Goal: Task Accomplishment & Management: Manage account settings

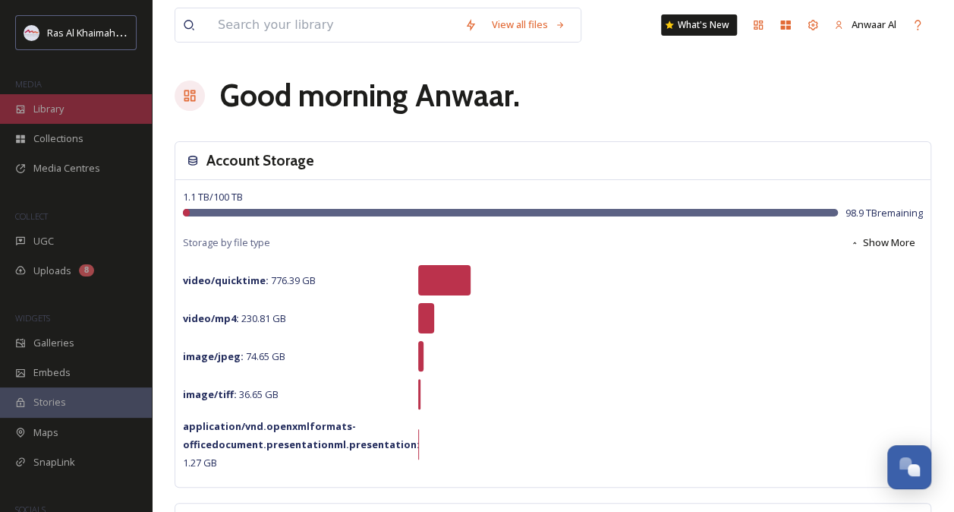
click at [51, 110] on span "Library" at bounding box center [48, 109] width 30 height 14
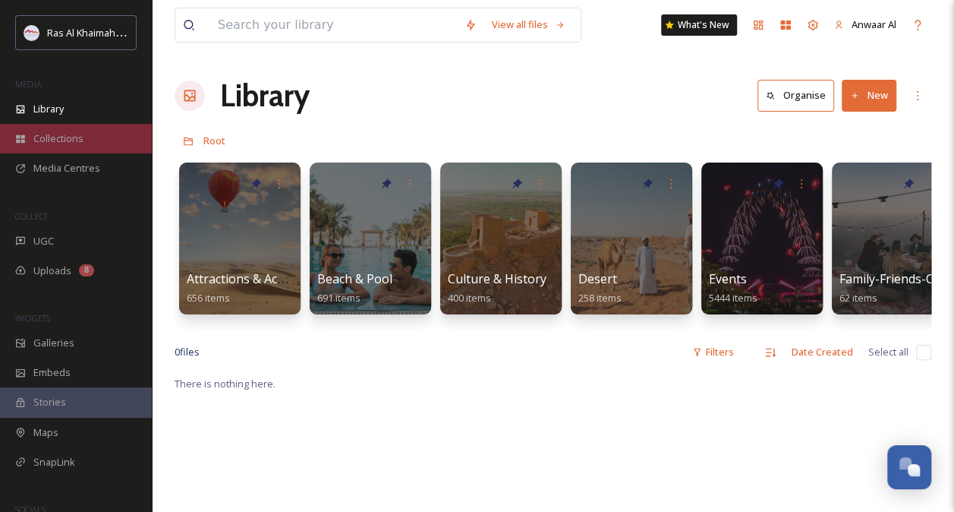
click at [50, 137] on span "Collections" at bounding box center [58, 138] width 50 height 14
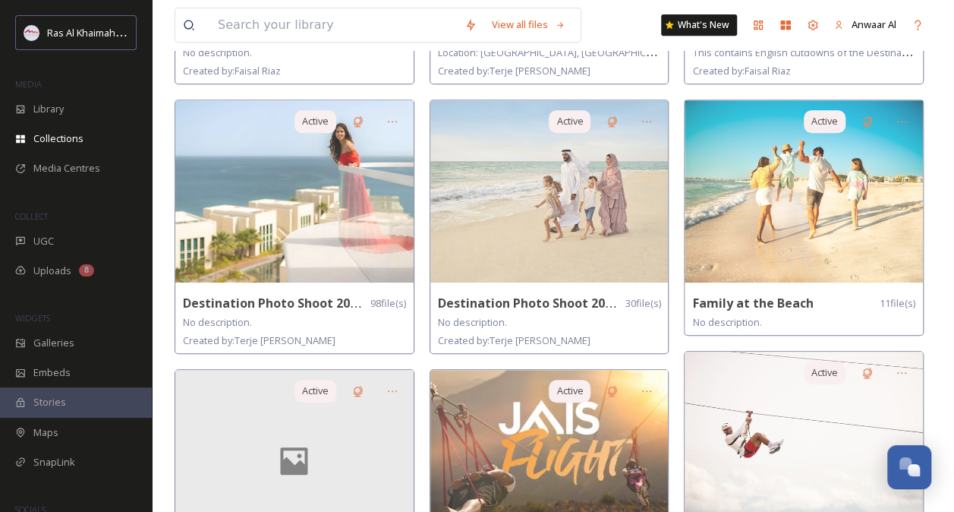
scroll to position [336, 0]
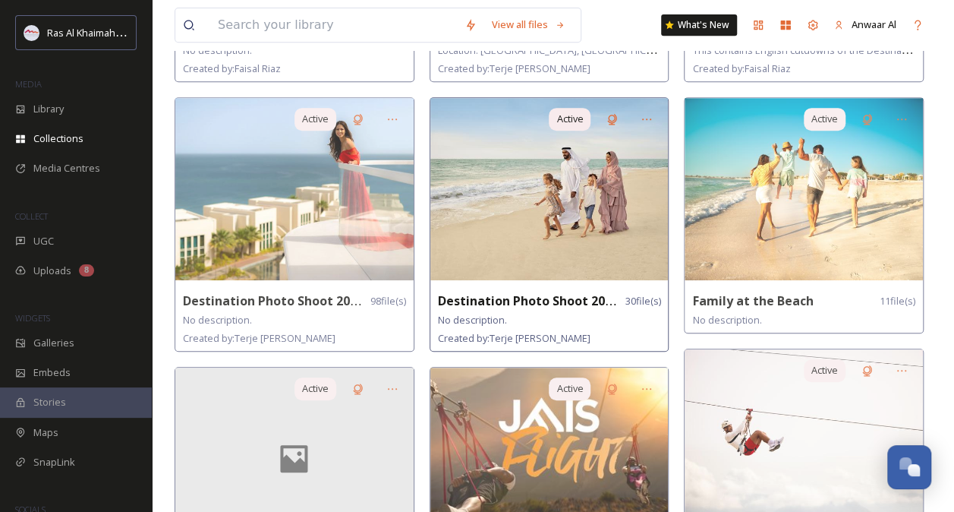
click at [503, 218] on img at bounding box center [549, 189] width 238 height 182
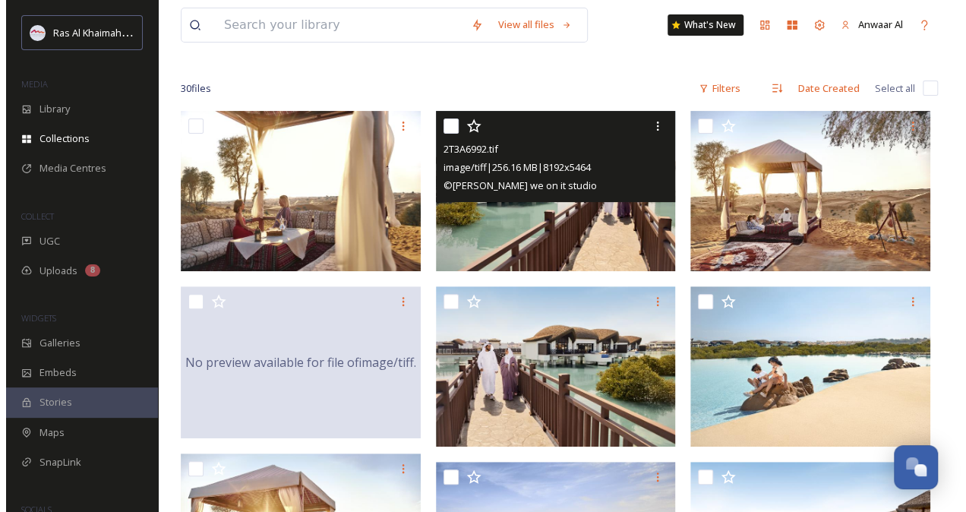
scroll to position [137, 0]
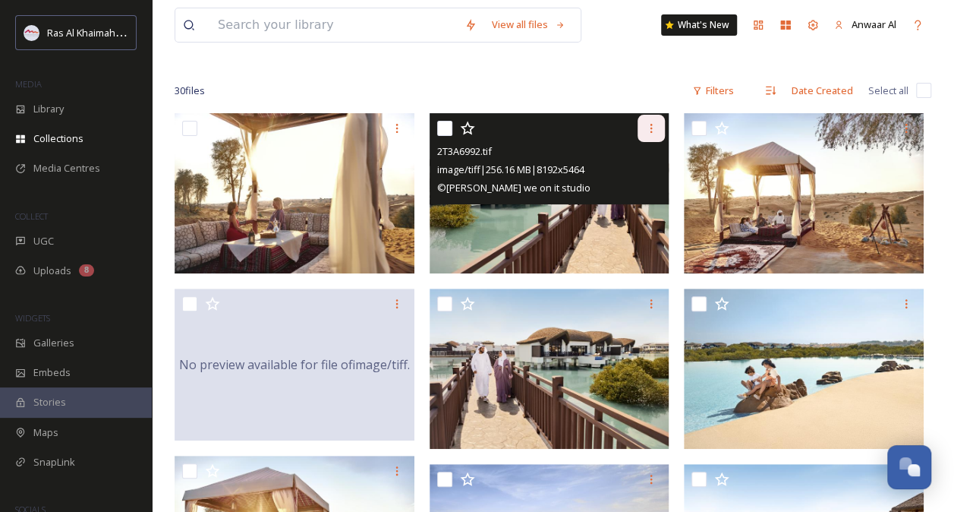
click at [650, 126] on icon at bounding box center [651, 128] width 12 height 12
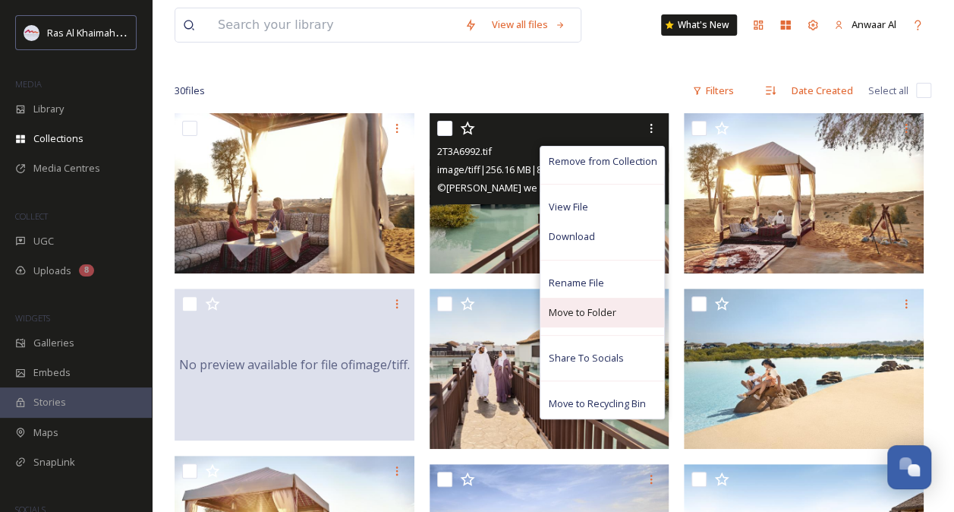
click at [622, 311] on div "Move to Folder" at bounding box center [603, 313] width 124 height 30
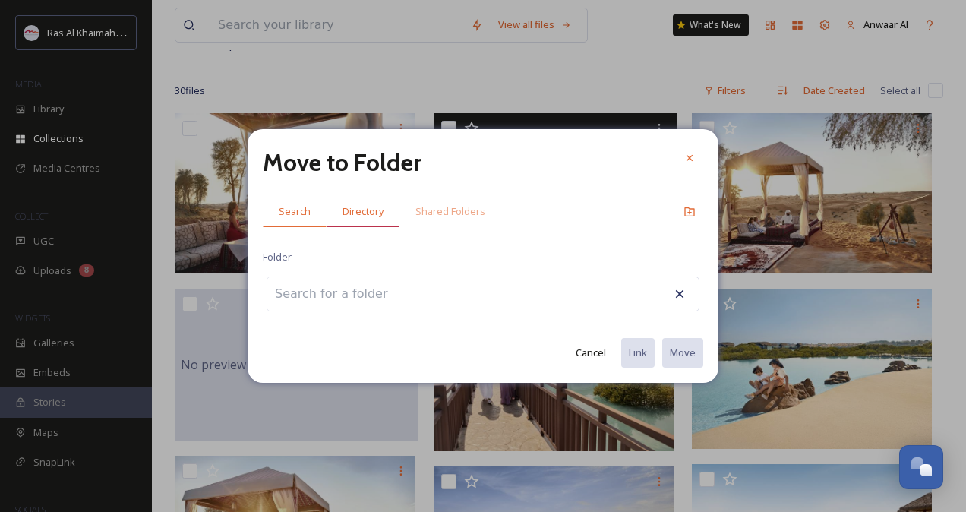
click at [367, 207] on span "Directory" at bounding box center [362, 211] width 41 height 14
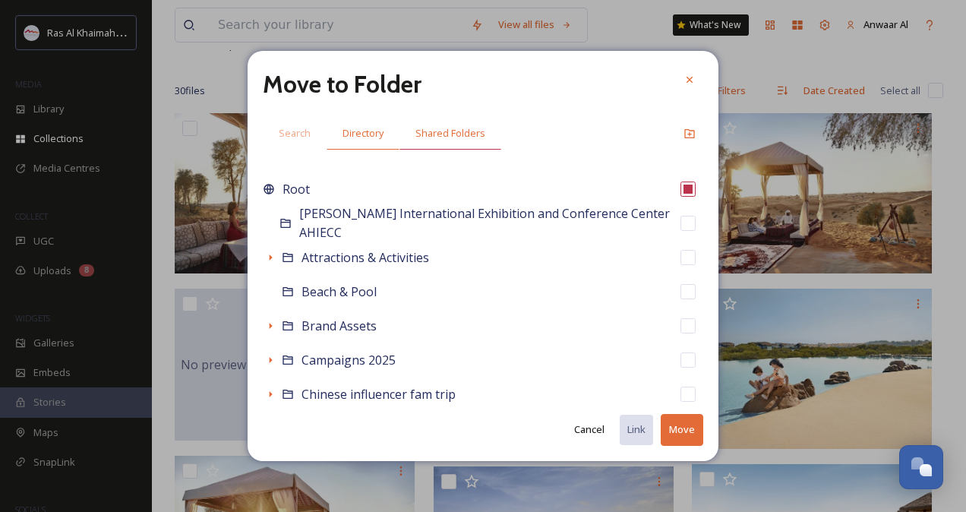
click at [439, 128] on span "Shared Folders" at bounding box center [450, 133] width 70 height 14
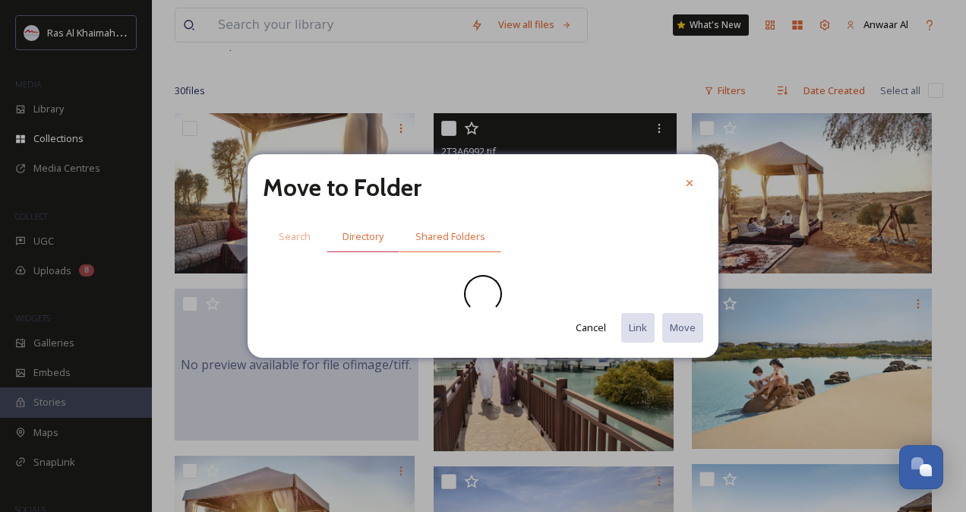
click at [360, 238] on span "Directory" at bounding box center [362, 236] width 41 height 14
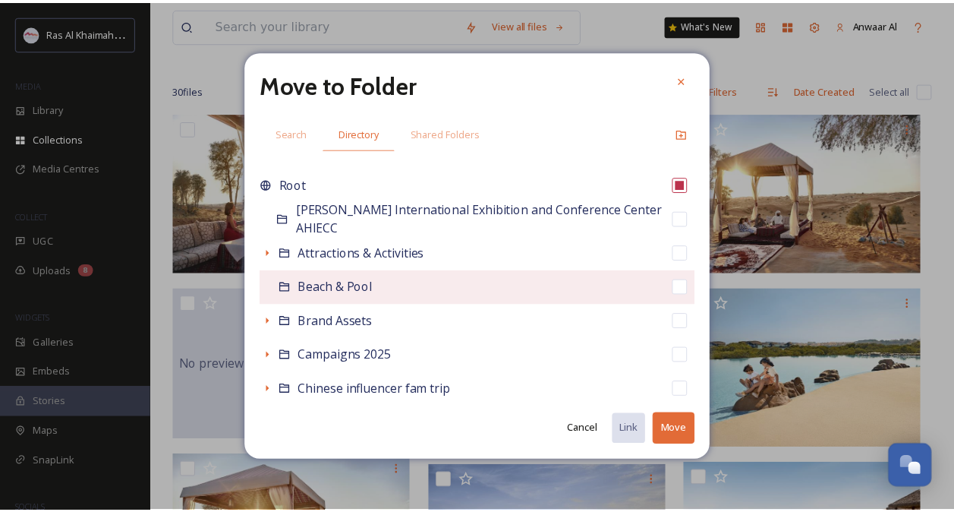
scroll to position [0, 0]
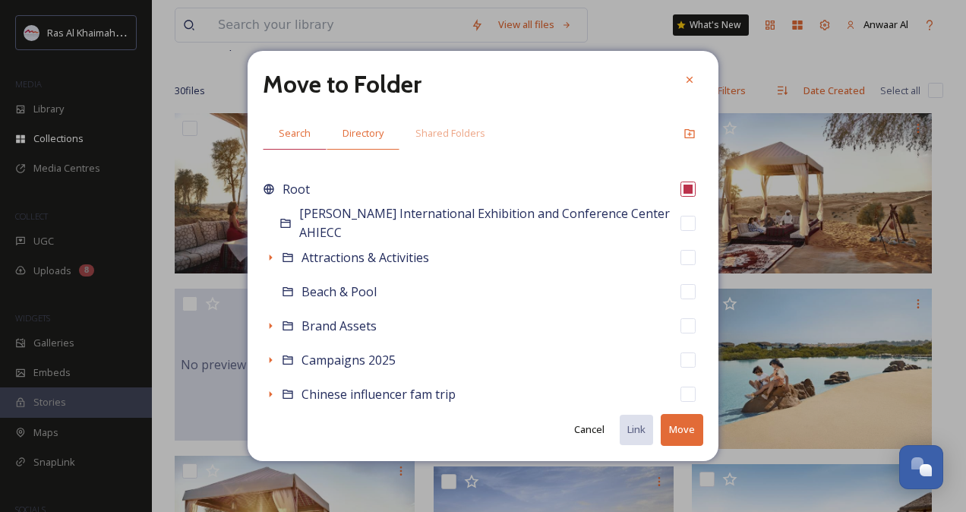
click at [301, 142] on div "Search" at bounding box center [295, 133] width 64 height 31
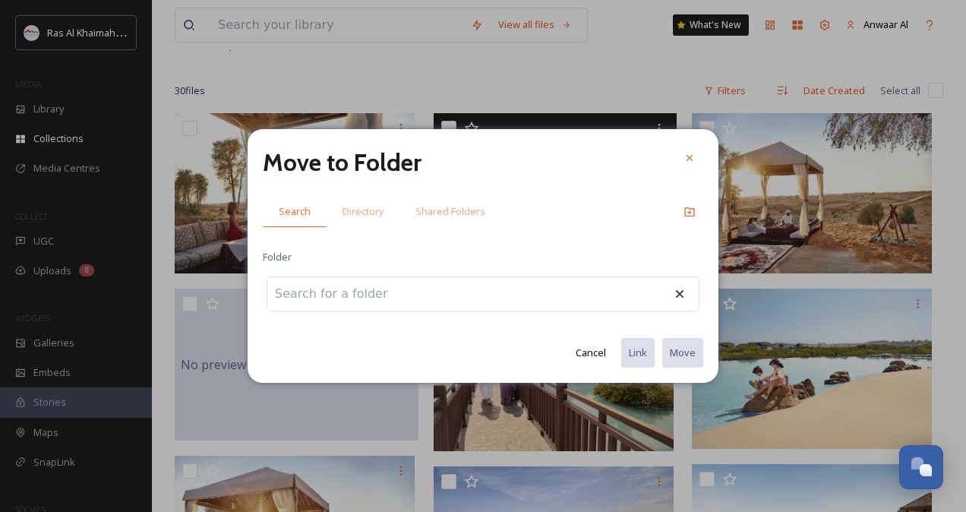
click at [363, 295] on input at bounding box center [350, 293] width 167 height 33
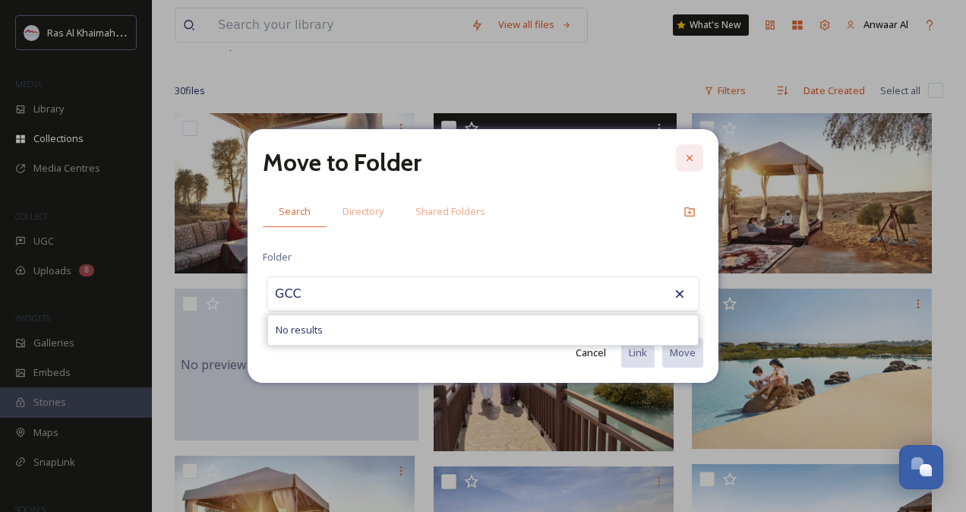
type input "GCC"
click at [692, 149] on div at bounding box center [689, 157] width 27 height 27
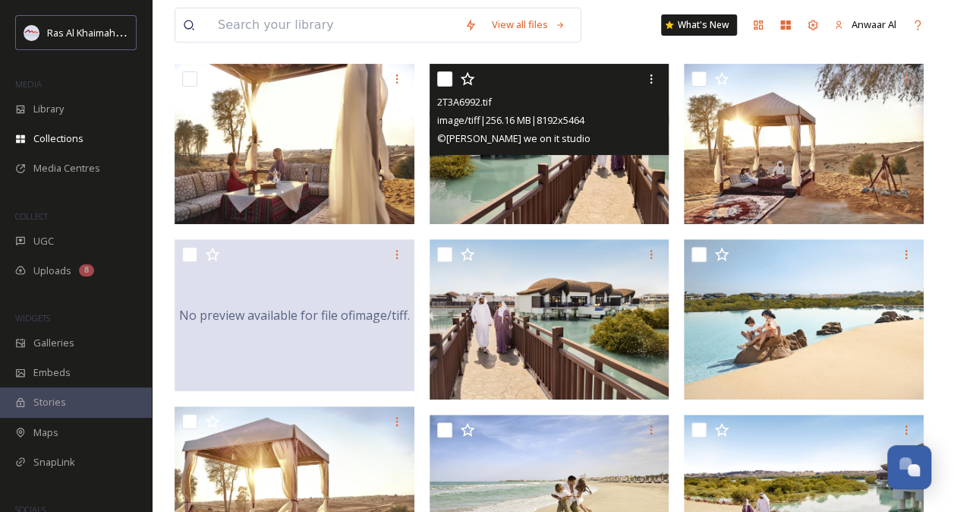
scroll to position [188, 0]
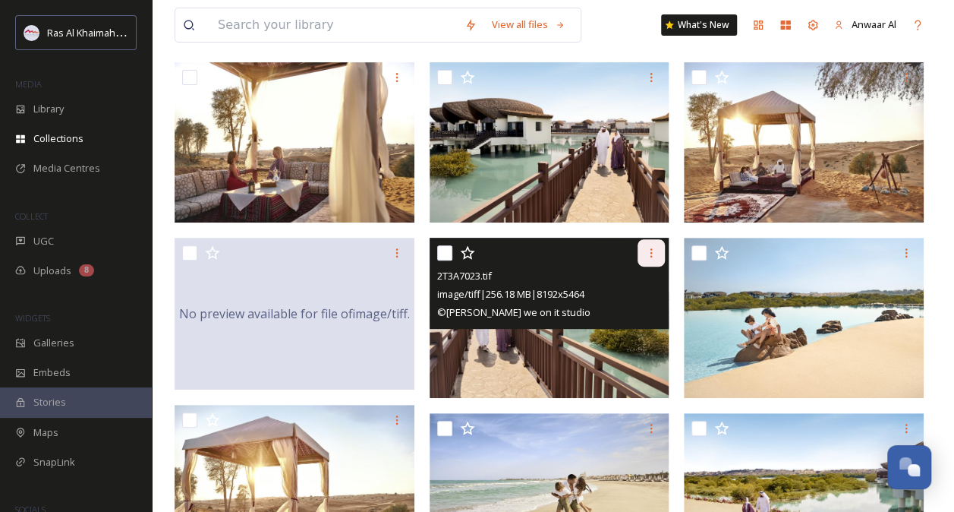
click at [645, 254] on icon at bounding box center [651, 253] width 12 height 12
click at [649, 251] on icon at bounding box center [651, 253] width 12 height 12
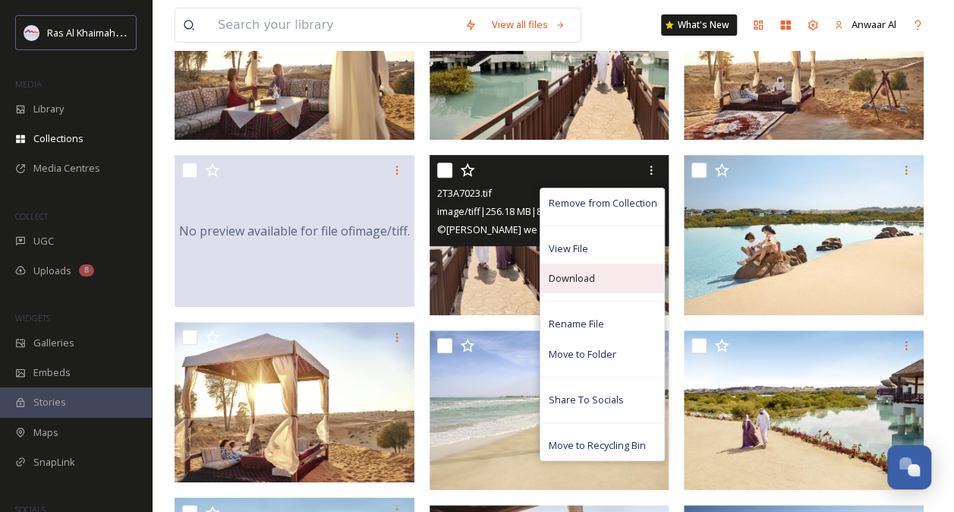
scroll to position [271, 0]
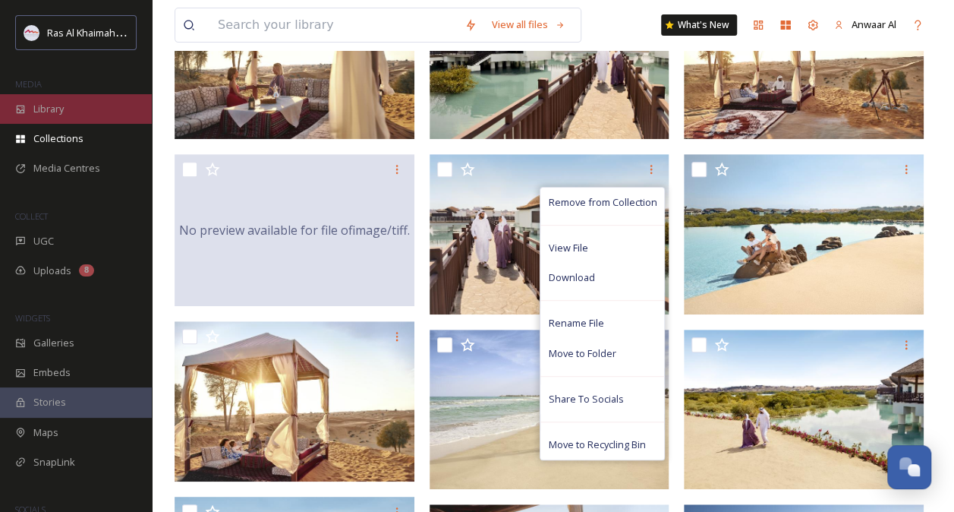
click at [36, 111] on span "Library" at bounding box center [48, 109] width 30 height 14
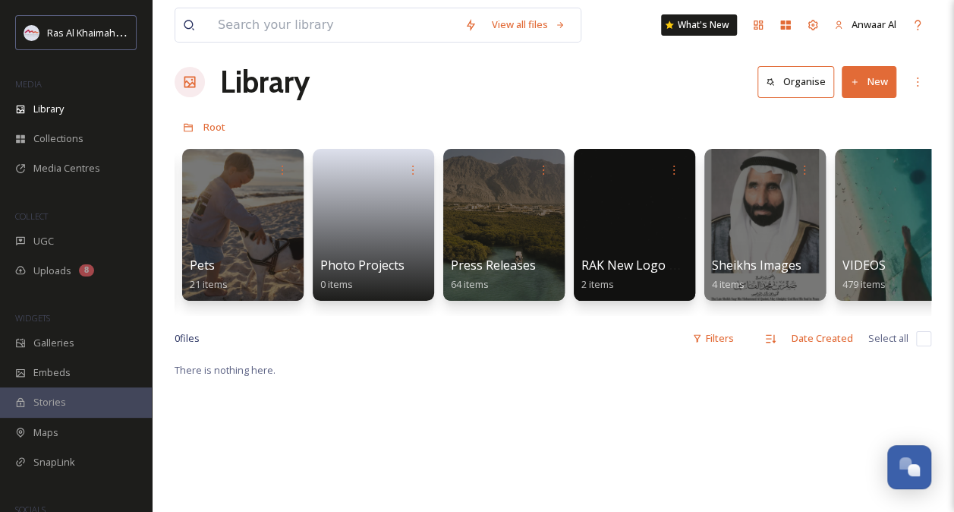
scroll to position [0, 2900]
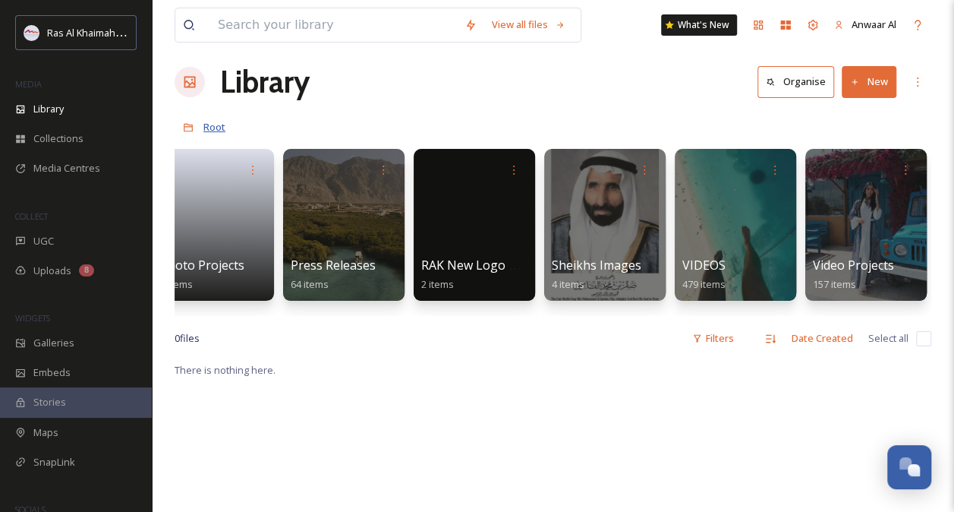
click at [212, 125] on span "Root" at bounding box center [214, 127] width 22 height 14
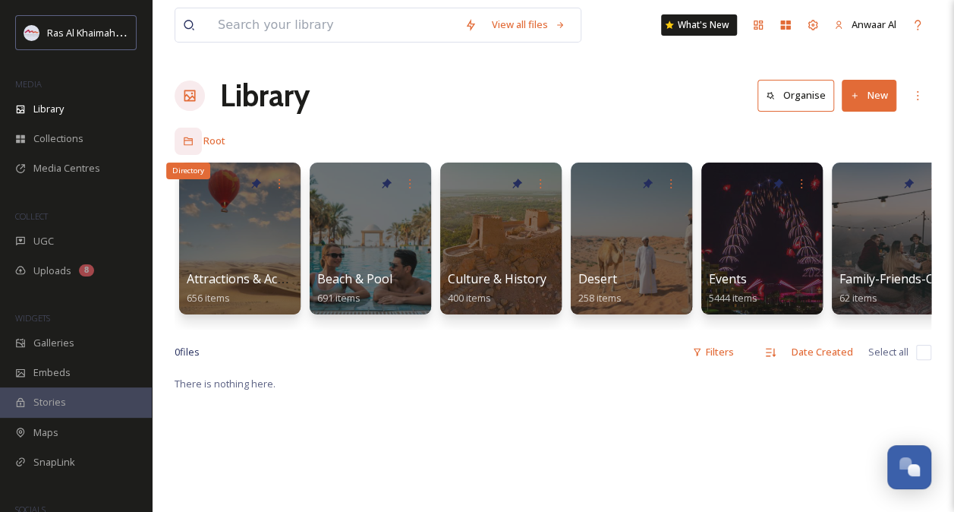
click at [190, 141] on icon at bounding box center [188, 141] width 11 height 11
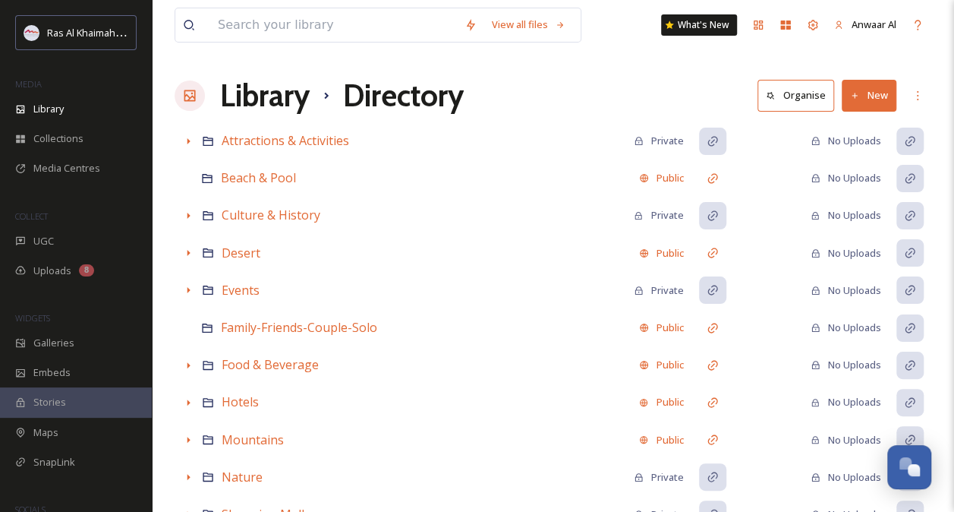
click at [878, 96] on button "New" at bounding box center [869, 95] width 55 height 31
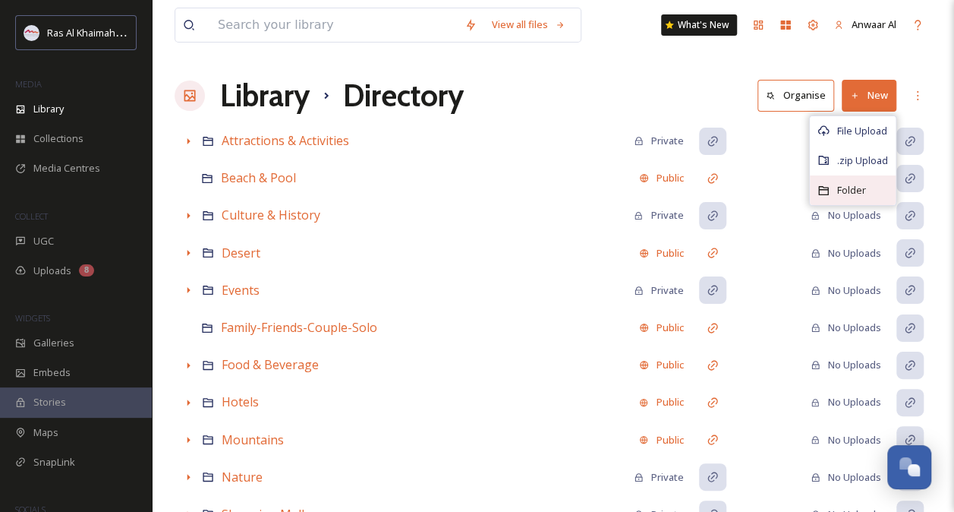
click at [866, 183] on span "Folder" at bounding box center [851, 190] width 29 height 14
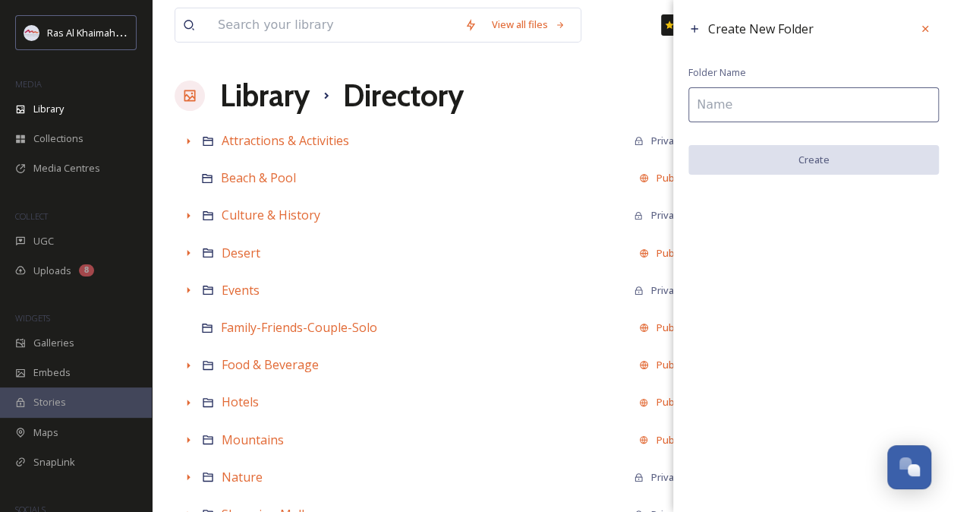
click at [724, 100] on input at bounding box center [814, 104] width 251 height 35
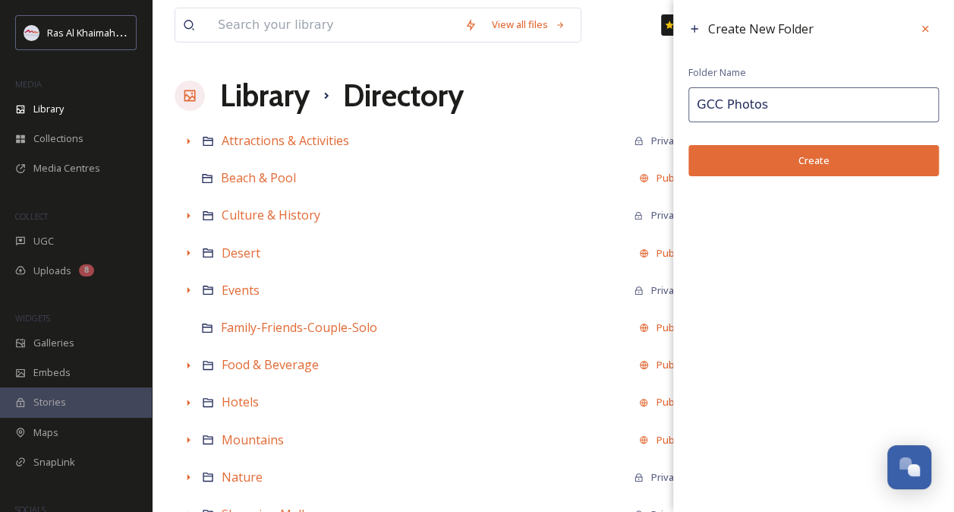
type input "GCC Photos"
click at [747, 159] on button "Create" at bounding box center [814, 160] width 251 height 31
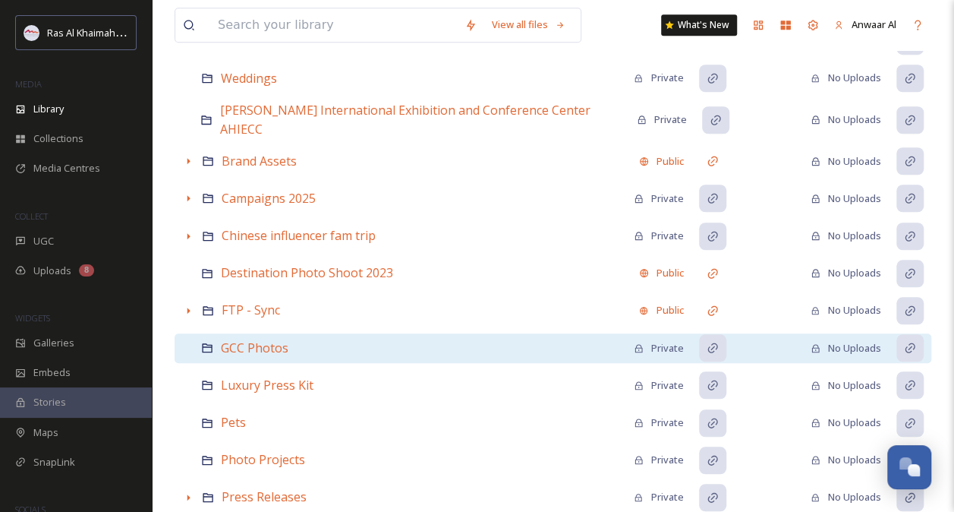
scroll to position [553, 0]
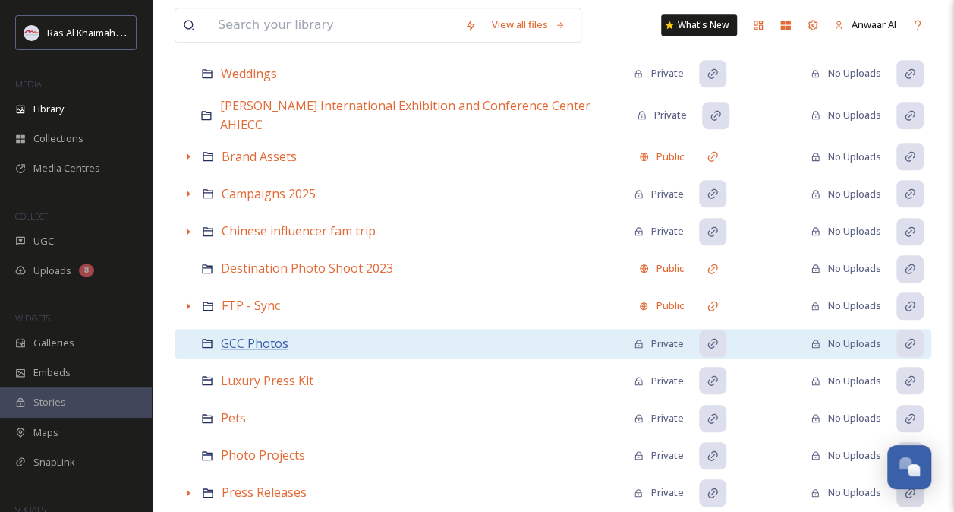
click at [276, 335] on span "GCC Photos" at bounding box center [255, 343] width 68 height 17
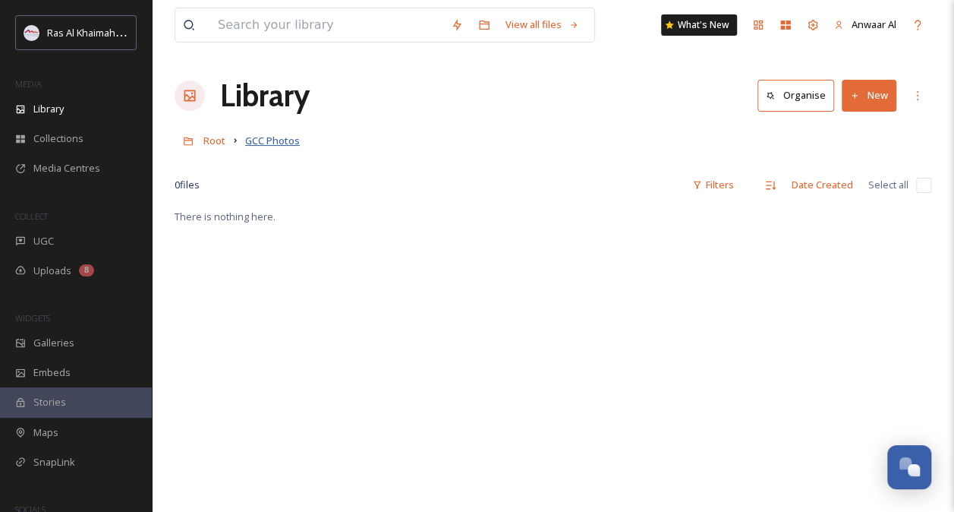
click at [285, 140] on span "GCC Photos" at bounding box center [272, 141] width 55 height 14
click at [919, 97] on icon at bounding box center [918, 96] width 12 height 12
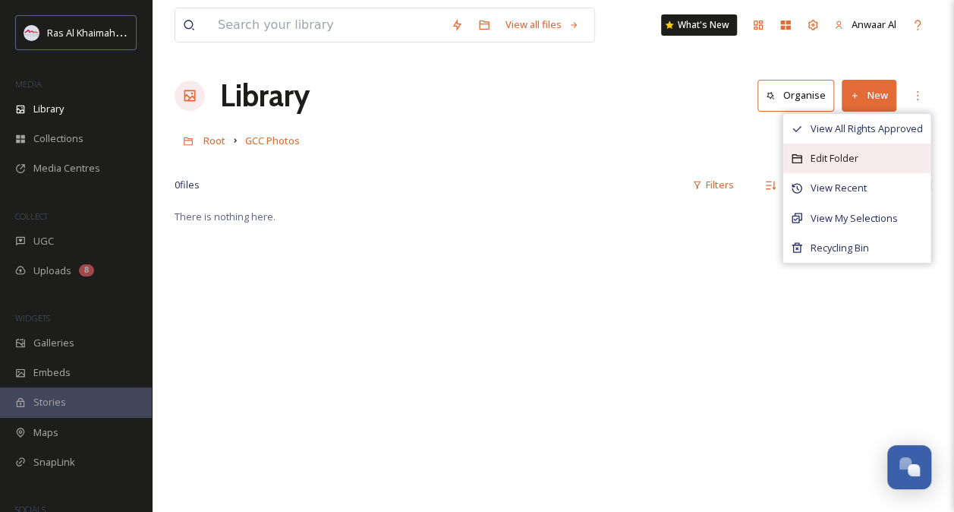
click at [844, 162] on span "Edit Folder" at bounding box center [835, 158] width 48 height 14
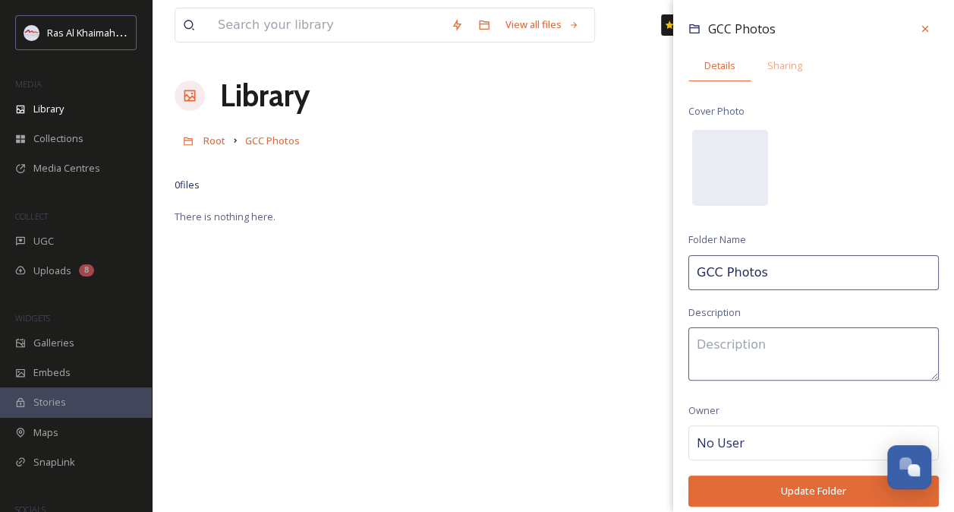
drag, startPoint x: 771, startPoint y: 267, endPoint x: 721, endPoint y: 272, distance: 50.3
click at [721, 272] on input "GCC Photos" at bounding box center [814, 272] width 251 height 35
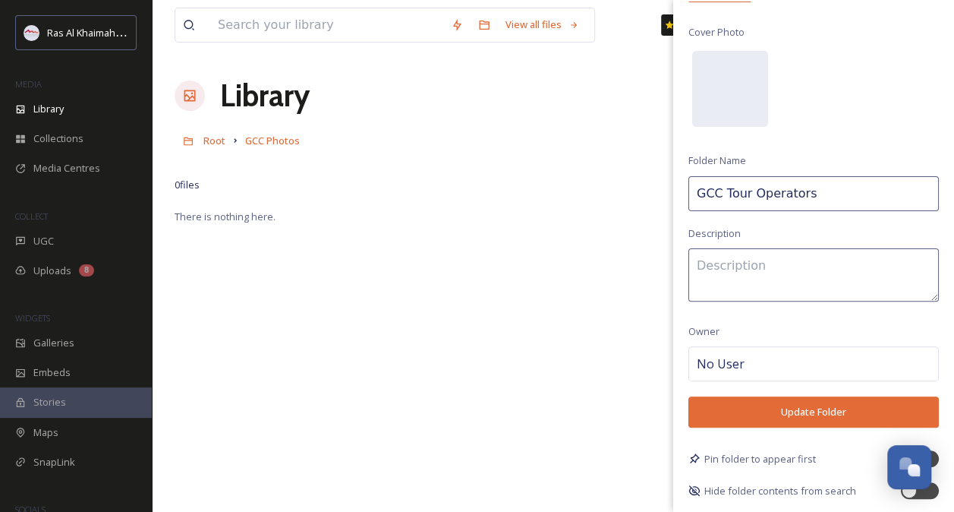
drag, startPoint x: 806, startPoint y: 191, endPoint x: 724, endPoint y: 194, distance: 82.1
click at [724, 194] on input "GCC Tour Operators" at bounding box center [814, 193] width 251 height 35
type input "GCC Tour Op"
click at [792, 411] on button "Update Folder" at bounding box center [814, 411] width 251 height 31
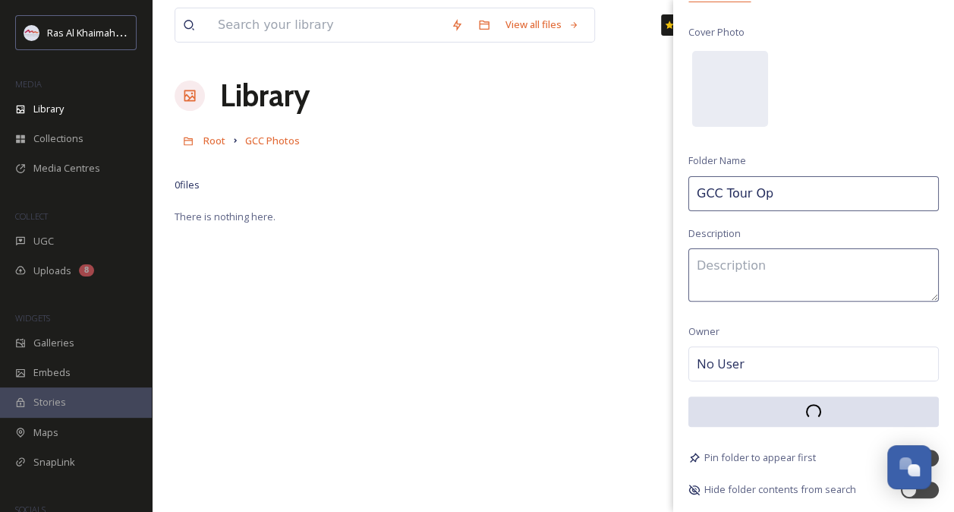
scroll to position [78, 0]
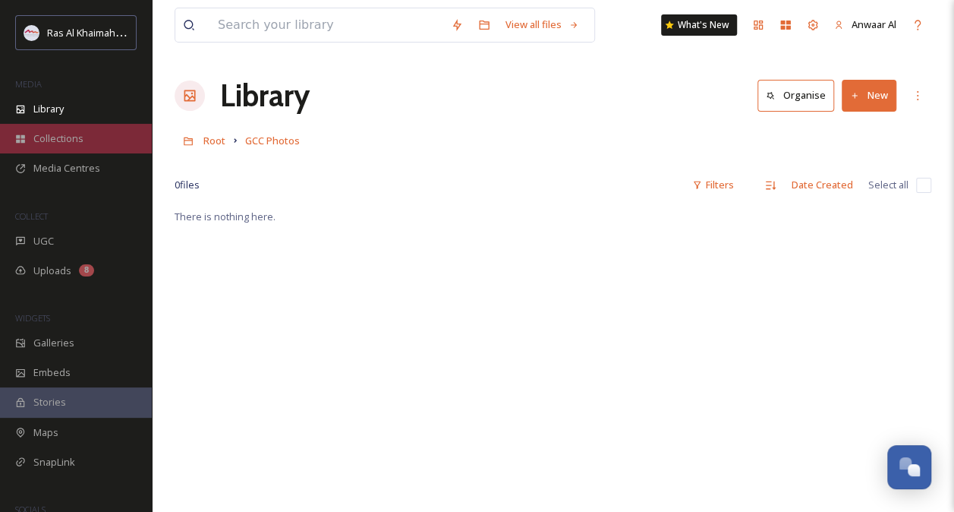
click at [69, 140] on span "Collections" at bounding box center [58, 138] width 50 height 14
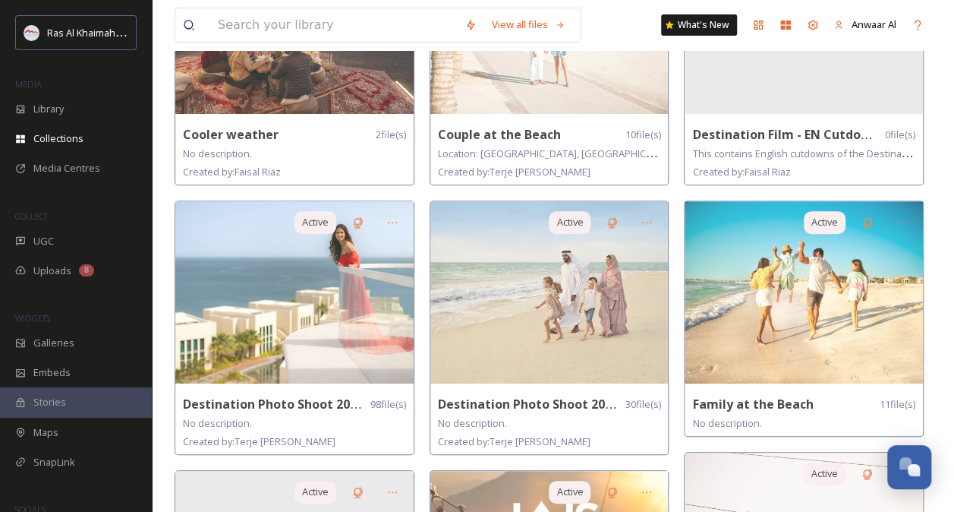
scroll to position [241, 0]
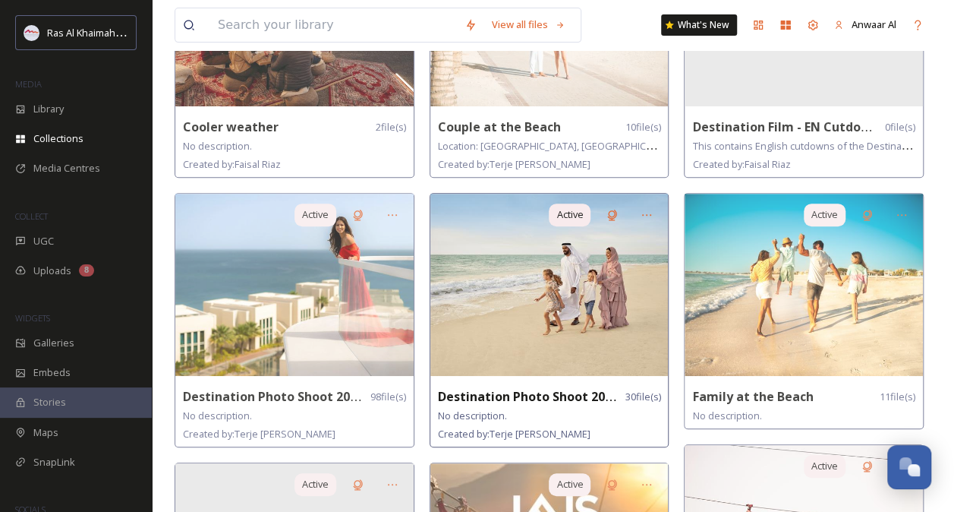
click at [505, 342] on img at bounding box center [549, 285] width 238 height 182
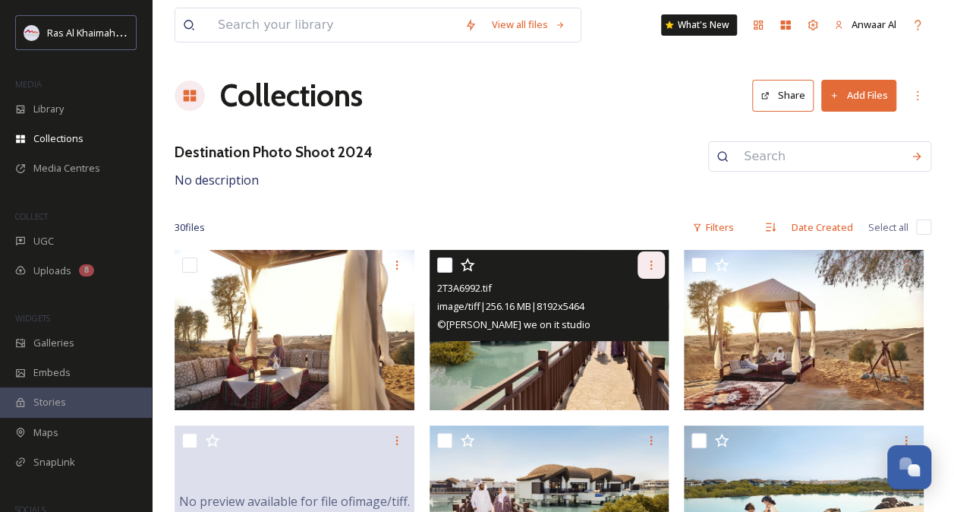
click at [653, 265] on icon at bounding box center [651, 265] width 12 height 12
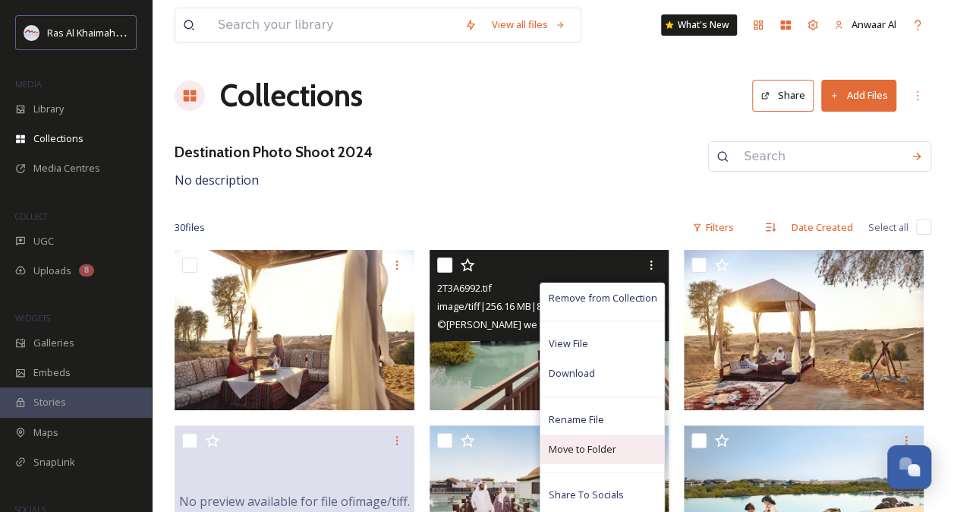
click at [594, 446] on span "Move to Folder" at bounding box center [582, 449] width 68 height 14
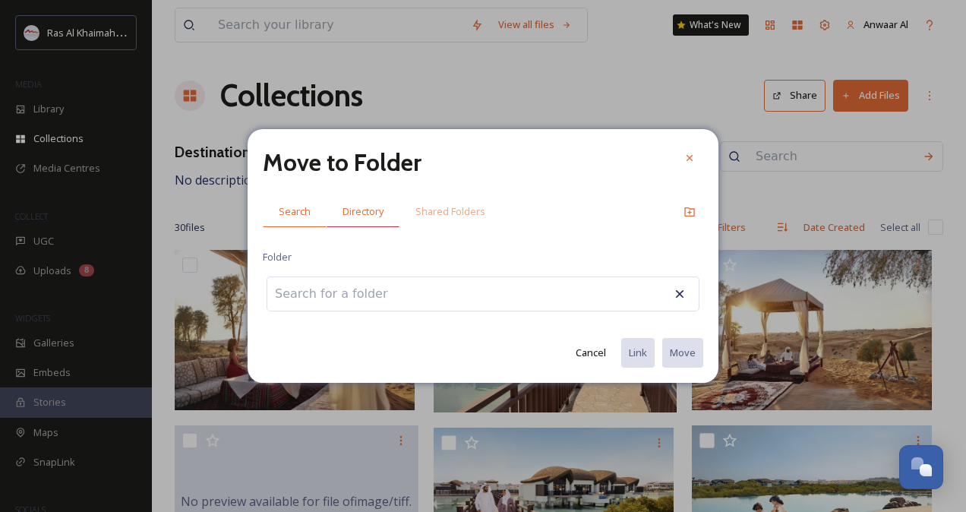
click at [367, 213] on span "Directory" at bounding box center [362, 211] width 41 height 14
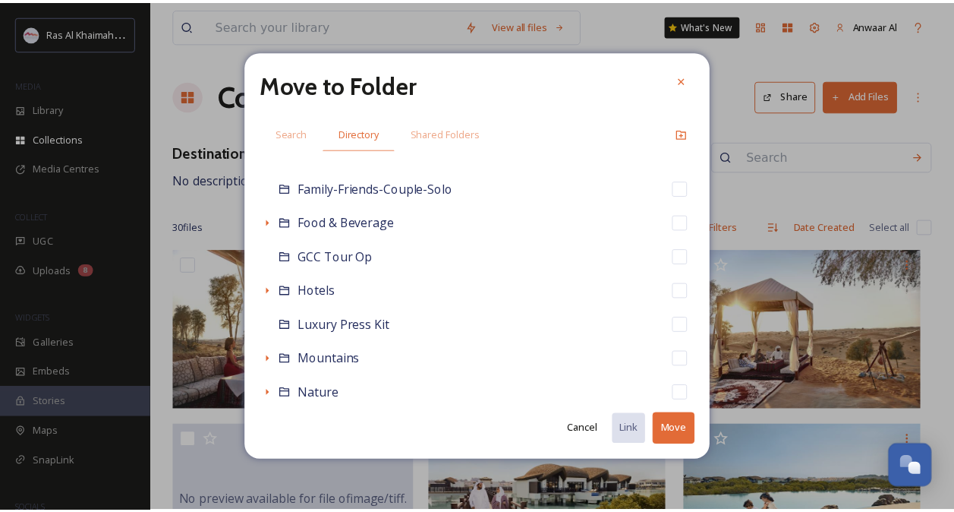
scroll to position [412, 0]
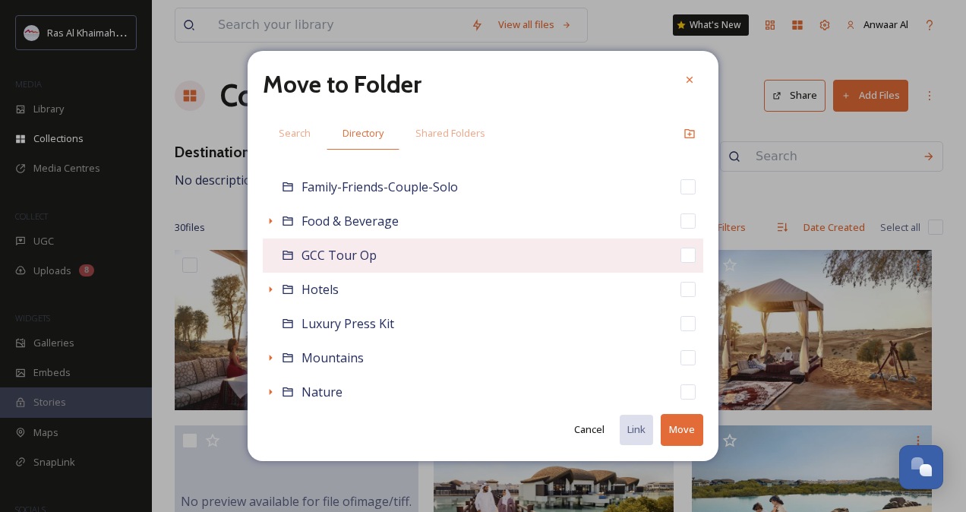
click at [363, 257] on span "GCC Tour Op" at bounding box center [338, 255] width 75 height 17
checkbox input "false"
checkbox input "true"
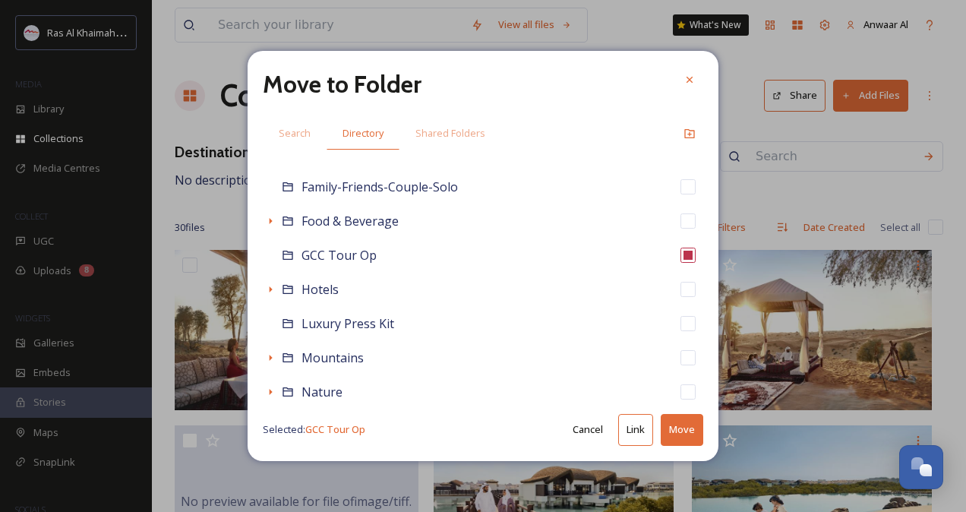
click at [671, 430] on button "Move" at bounding box center [682, 429] width 43 height 31
click at [654, 430] on button "Link" at bounding box center [652, 429] width 35 height 31
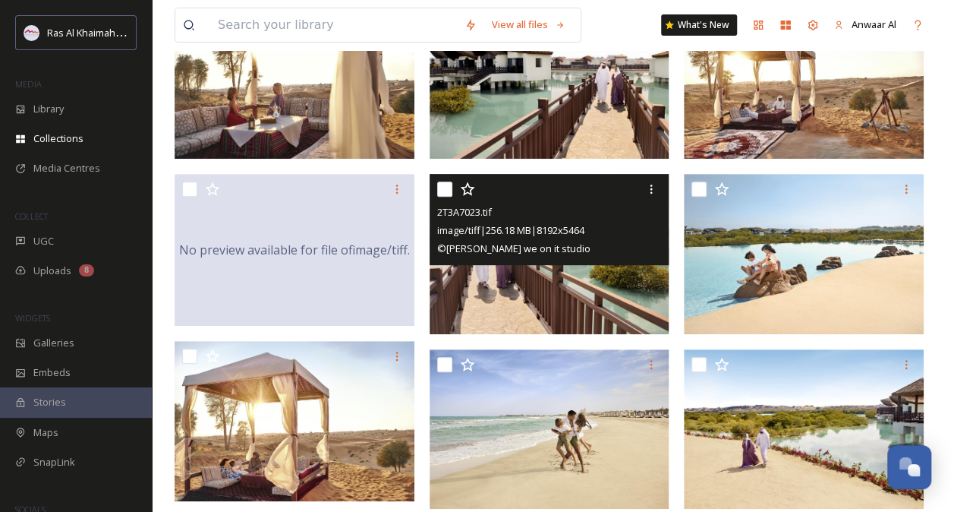
scroll to position [250, 0]
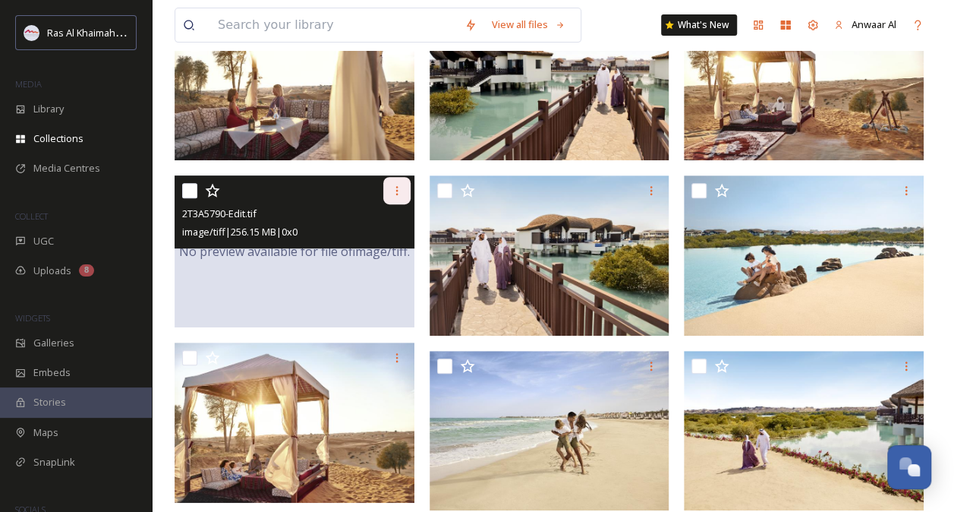
click at [404, 182] on div at bounding box center [396, 190] width 27 height 27
click at [270, 267] on div "No preview available for file of image/tiff ." at bounding box center [295, 251] width 240 height 152
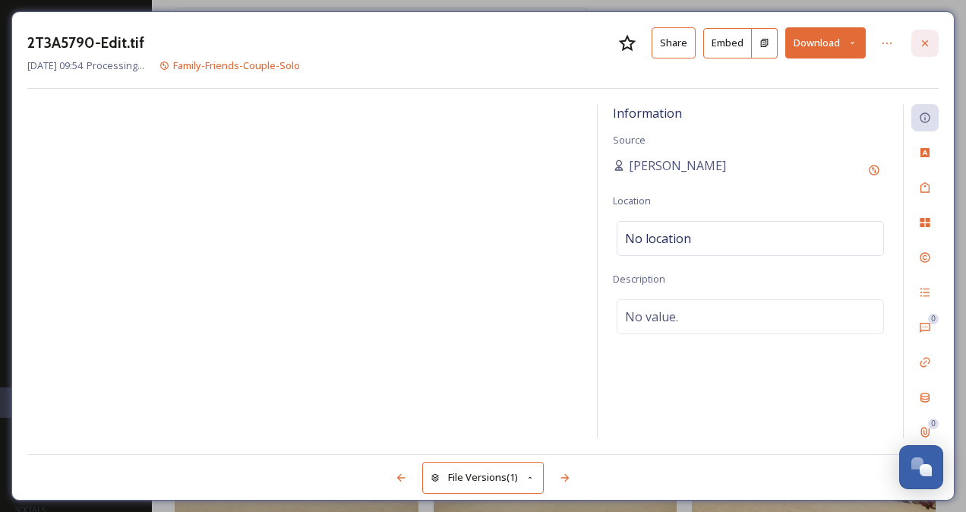
click at [933, 38] on div at bounding box center [924, 43] width 27 height 27
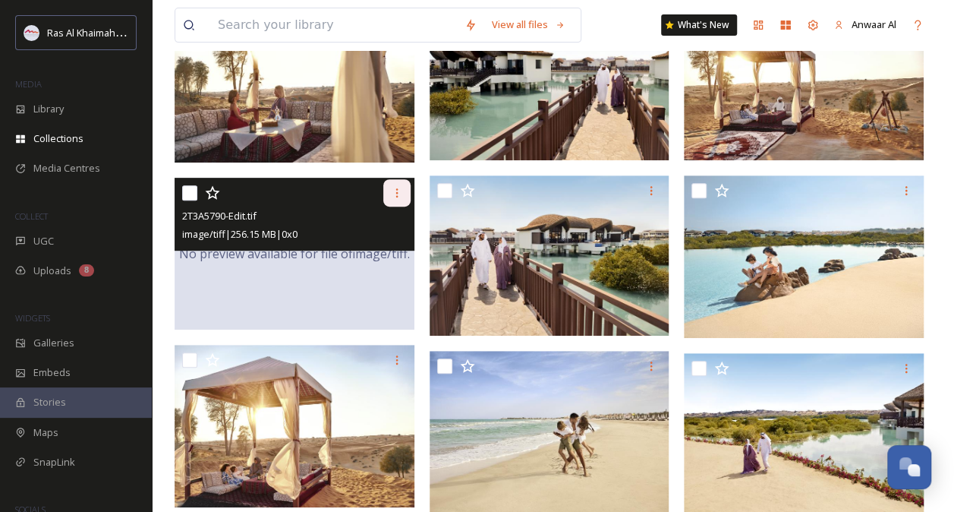
click at [391, 190] on icon at bounding box center [397, 193] width 12 height 12
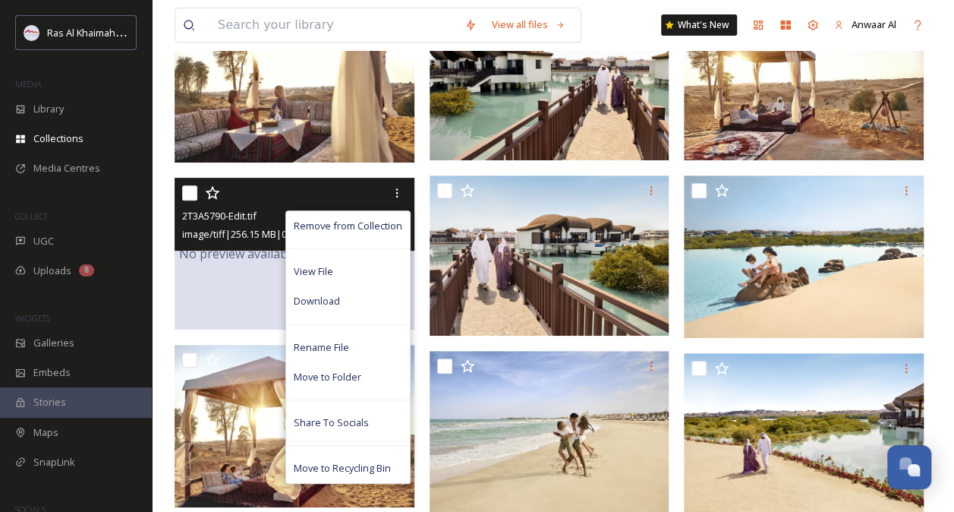
click at [247, 279] on div "No preview available for file of image/tiff ." at bounding box center [295, 254] width 240 height 152
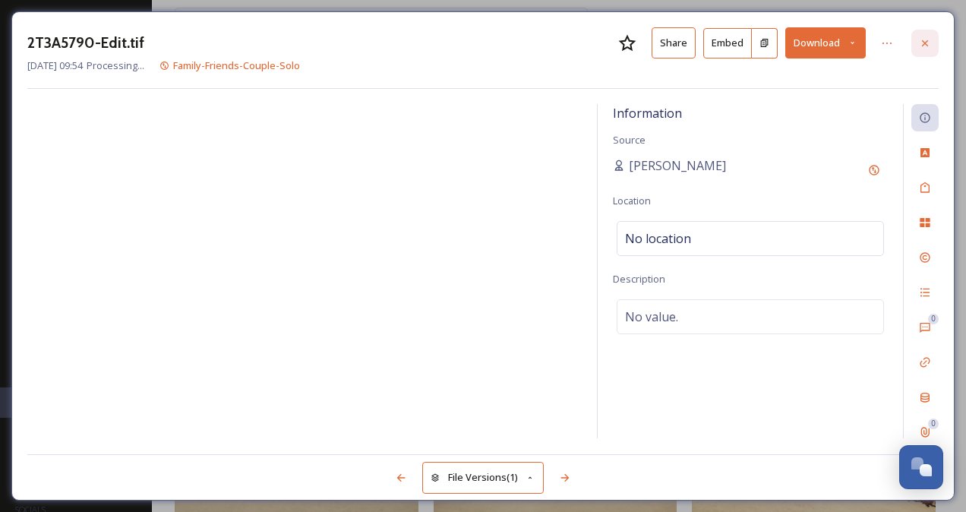
click at [930, 33] on div at bounding box center [924, 43] width 27 height 27
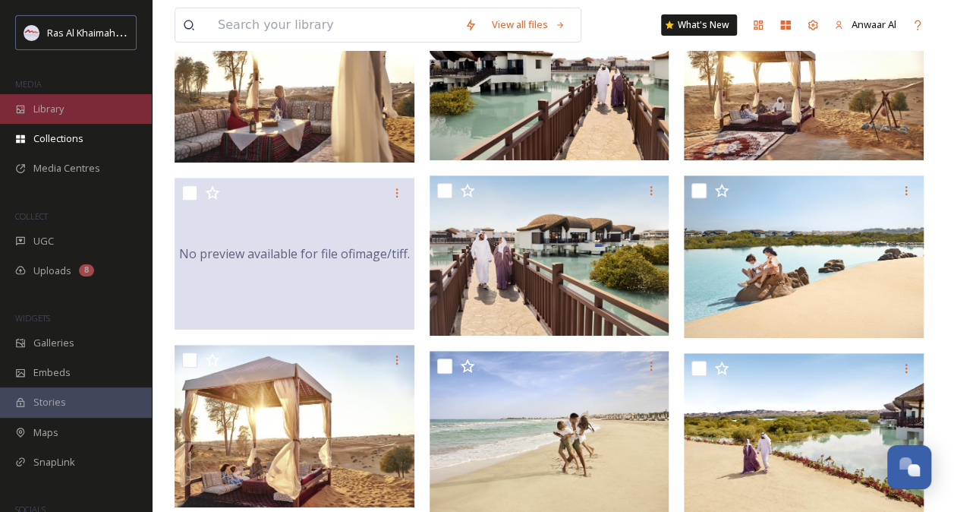
click at [74, 114] on div "Library" at bounding box center [76, 109] width 152 height 30
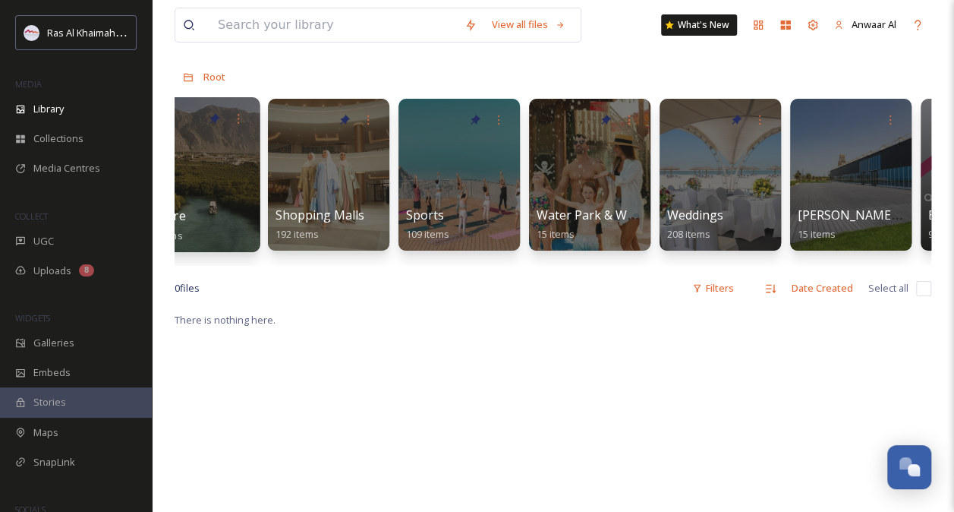
scroll to position [0, 1218]
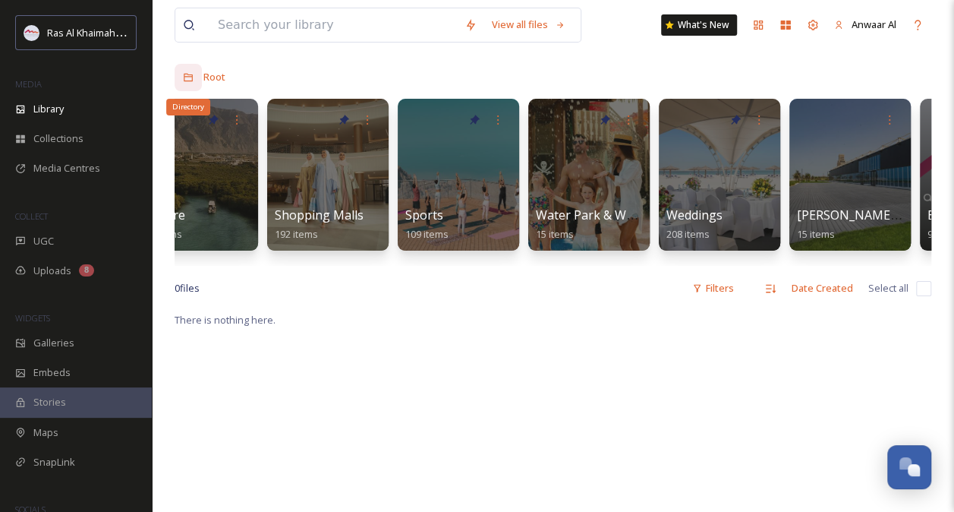
click at [186, 80] on icon at bounding box center [188, 77] width 11 height 11
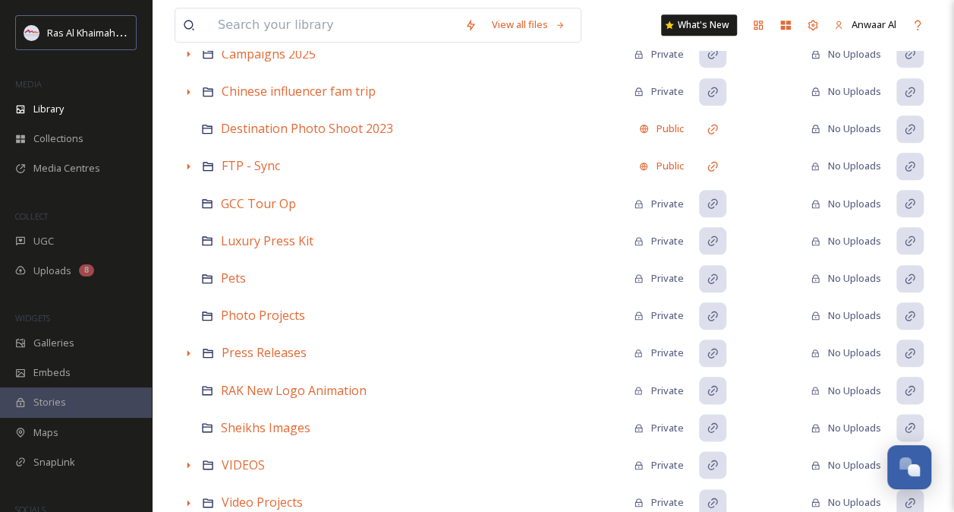
scroll to position [735, 0]
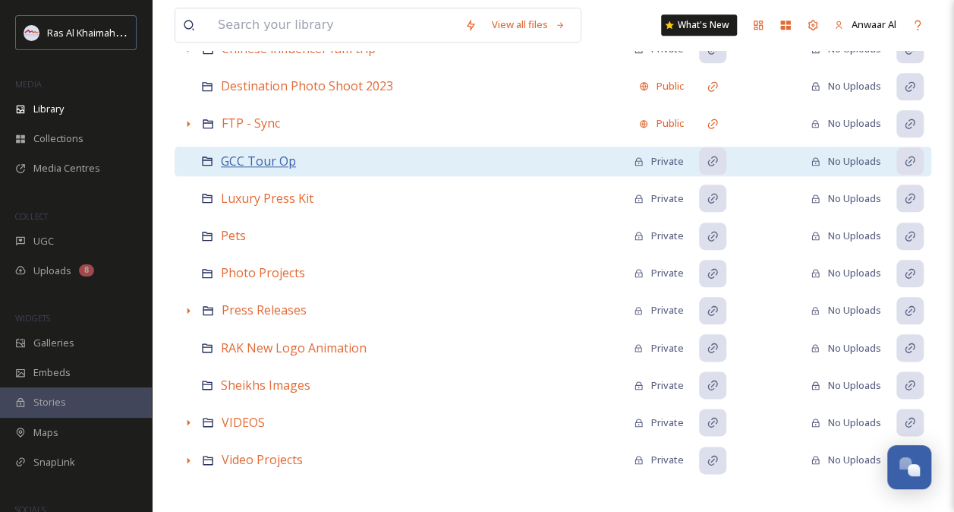
click at [282, 153] on span "GCC Tour Op" at bounding box center [258, 161] width 75 height 17
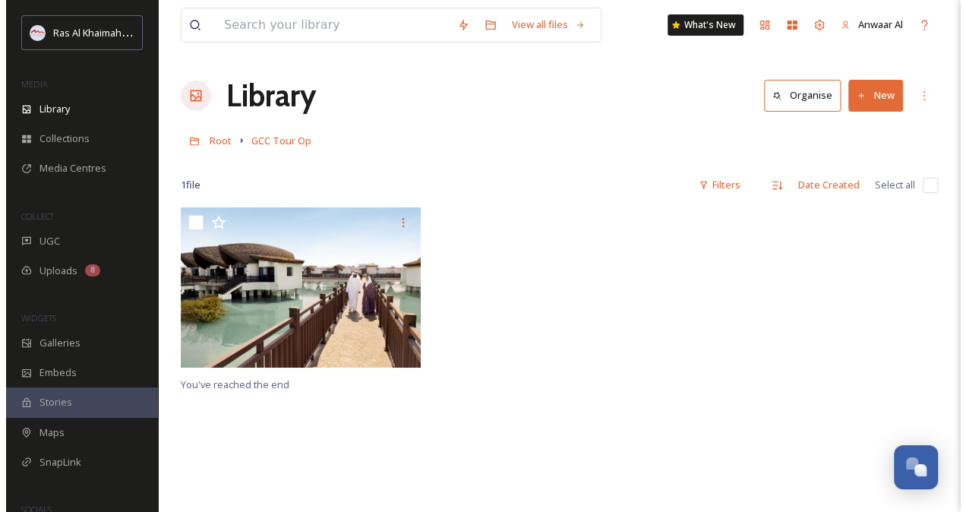
scroll to position [20, 0]
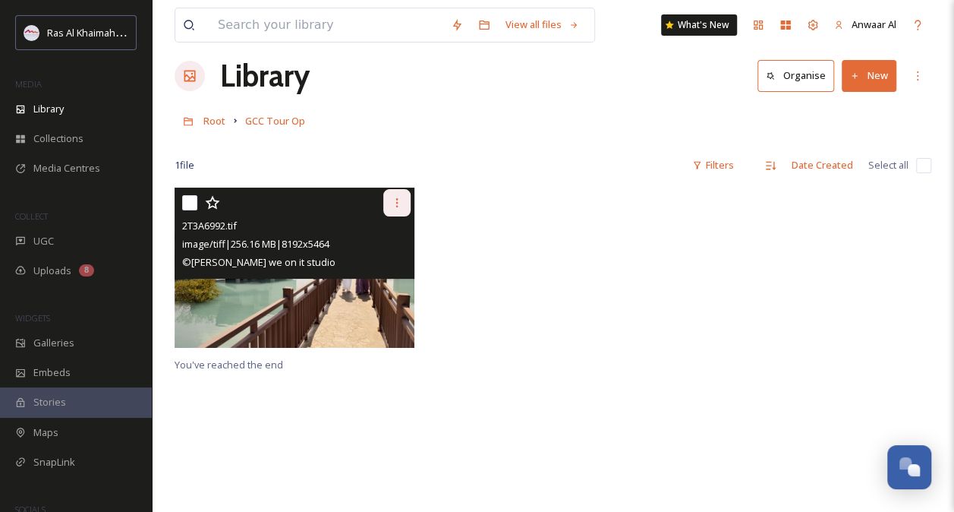
click at [399, 207] on icon at bounding box center [397, 203] width 12 height 12
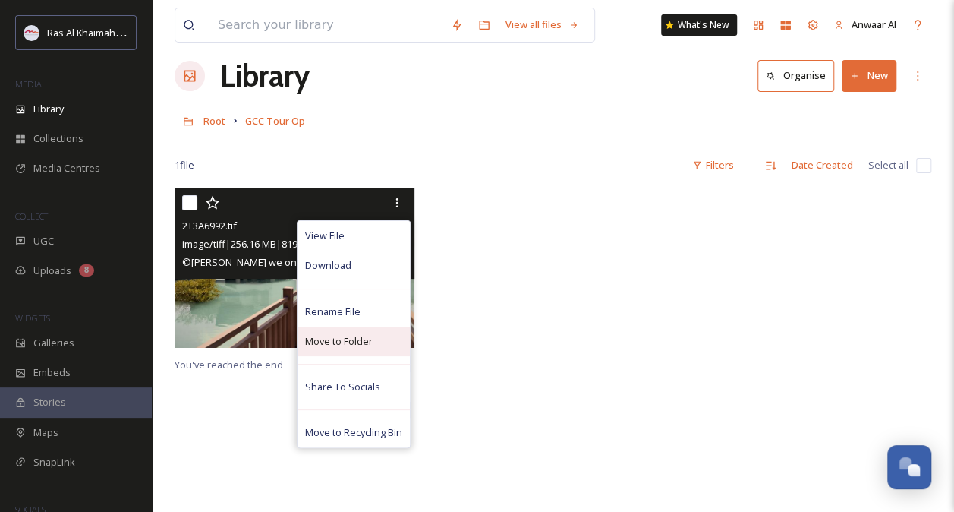
click at [372, 340] on div "Move to Folder" at bounding box center [354, 341] width 112 height 30
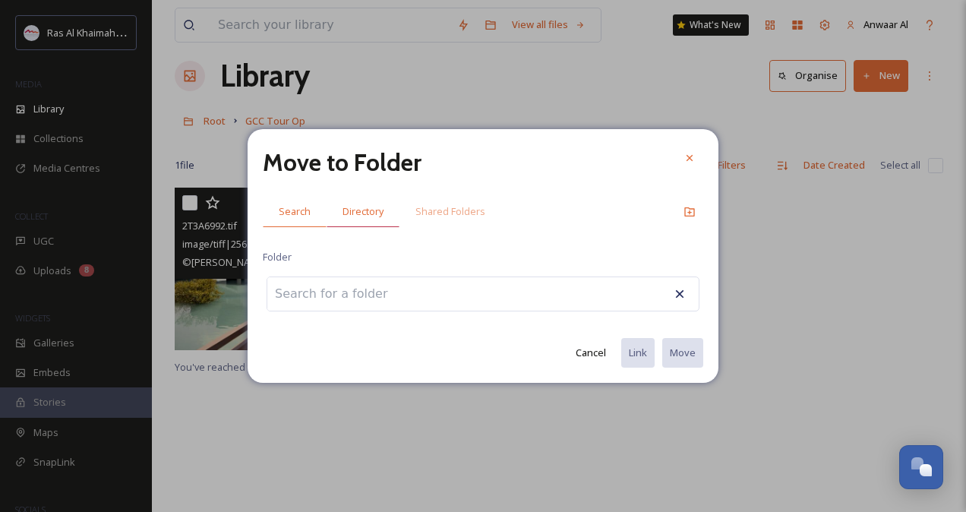
click at [367, 211] on span "Directory" at bounding box center [362, 211] width 41 height 14
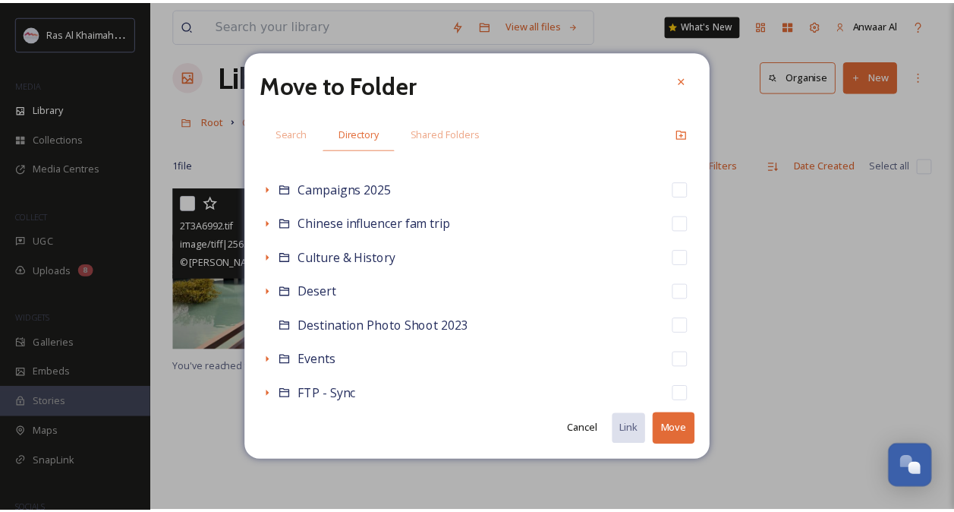
scroll to position [172, 0]
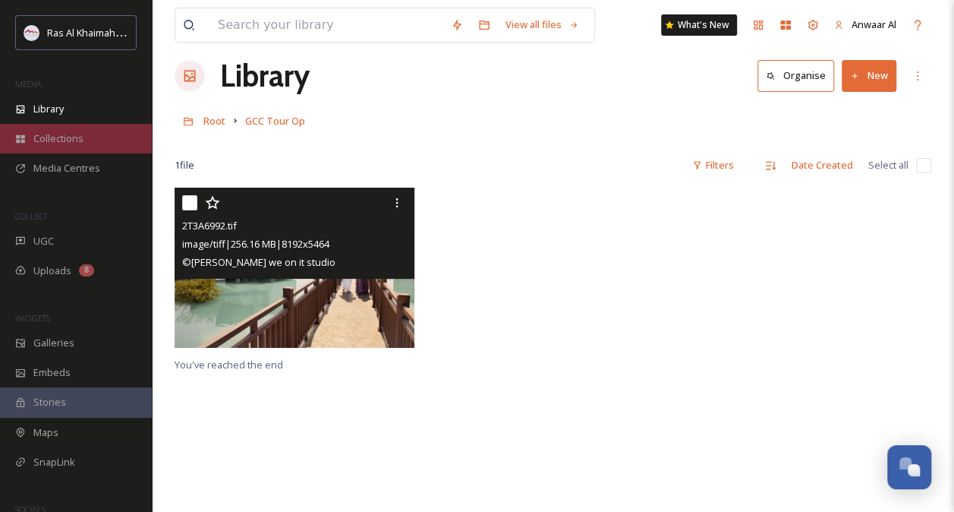
click at [62, 135] on span "Collections" at bounding box center [58, 138] width 50 height 14
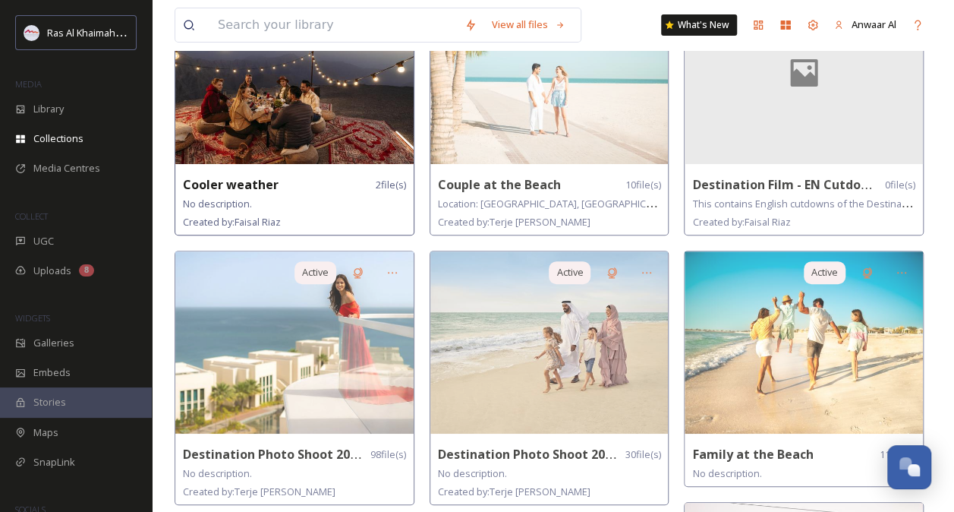
scroll to position [184, 0]
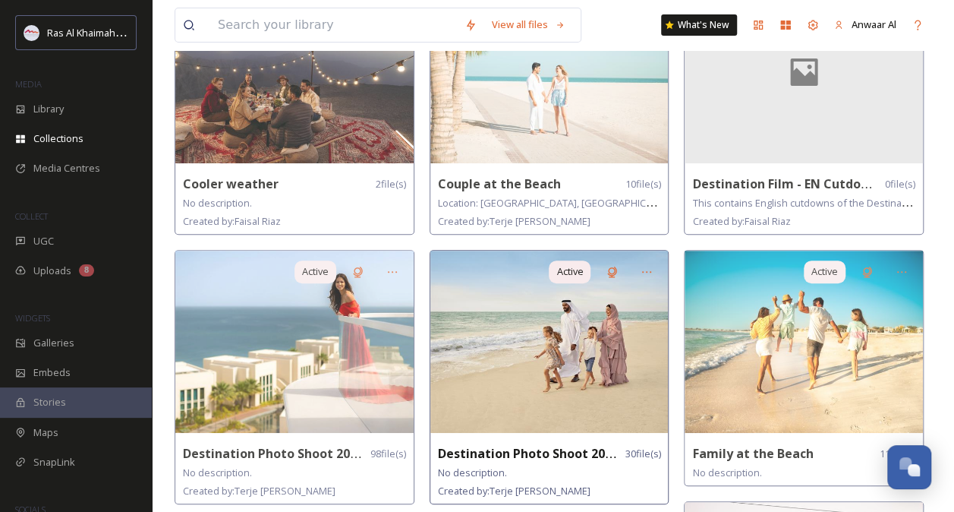
click at [600, 402] on img at bounding box center [549, 342] width 238 height 182
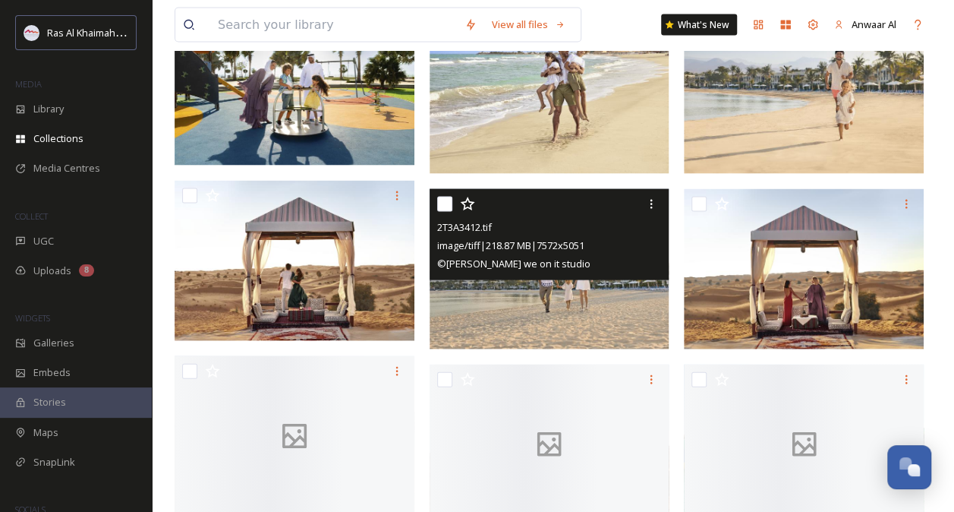
scroll to position [1481, 0]
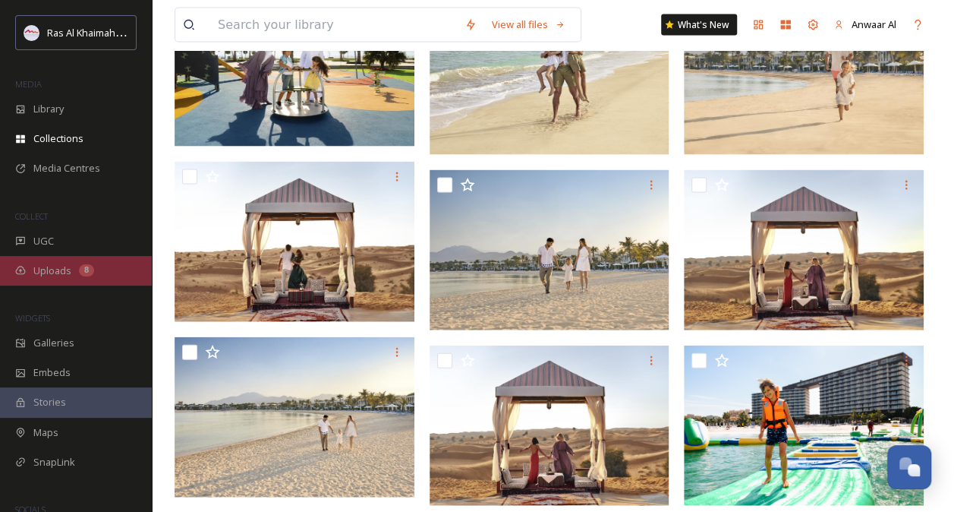
click at [66, 273] on span "Uploads" at bounding box center [52, 270] width 38 height 14
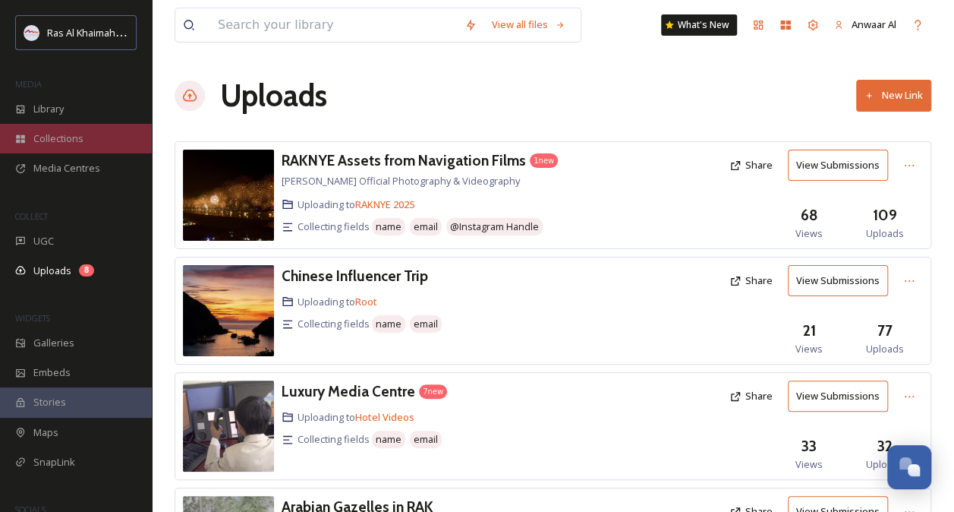
click at [65, 147] on div "Collections" at bounding box center [76, 139] width 152 height 30
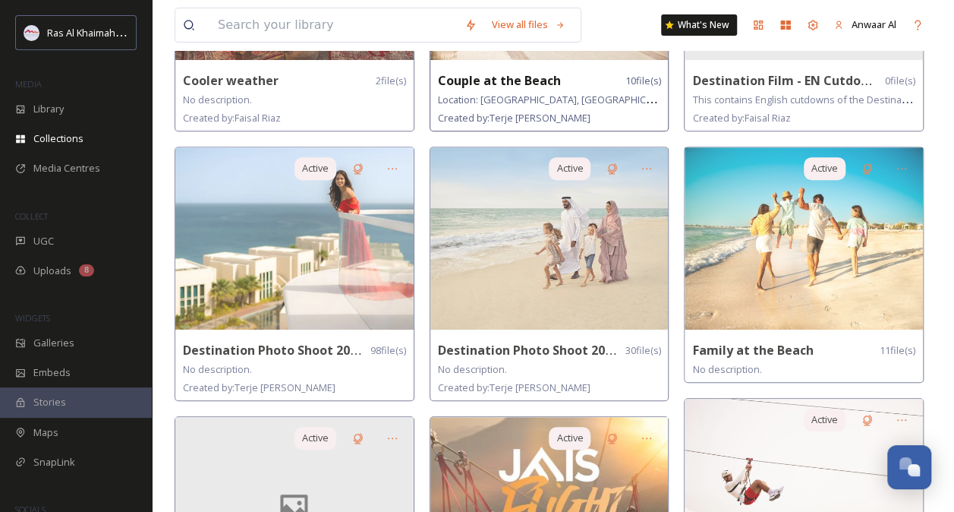
scroll to position [245, 0]
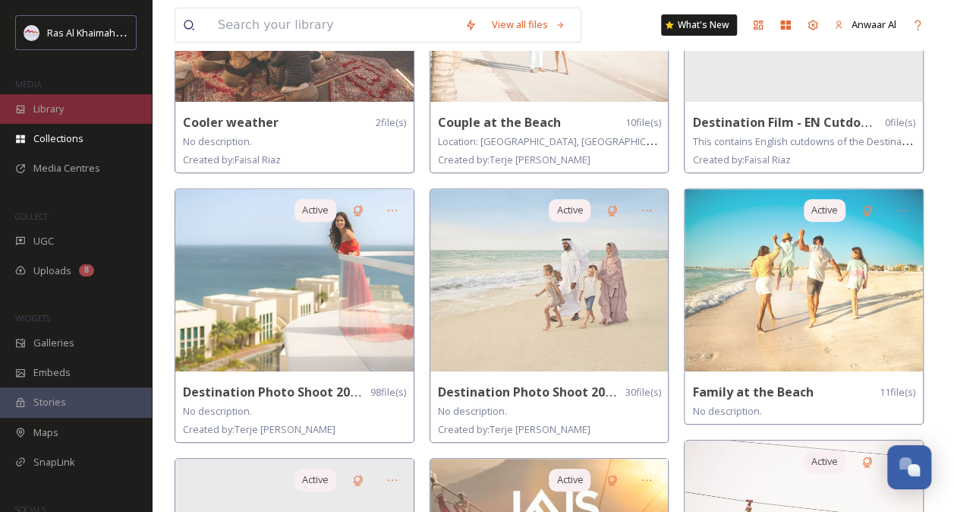
click at [70, 109] on div "Library" at bounding box center [76, 109] width 152 height 30
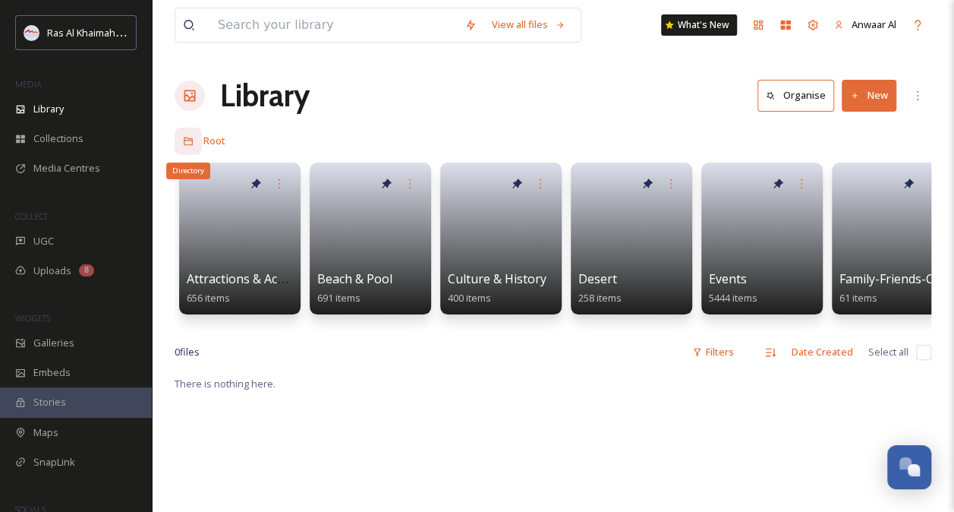
click at [188, 136] on icon at bounding box center [188, 141] width 11 height 11
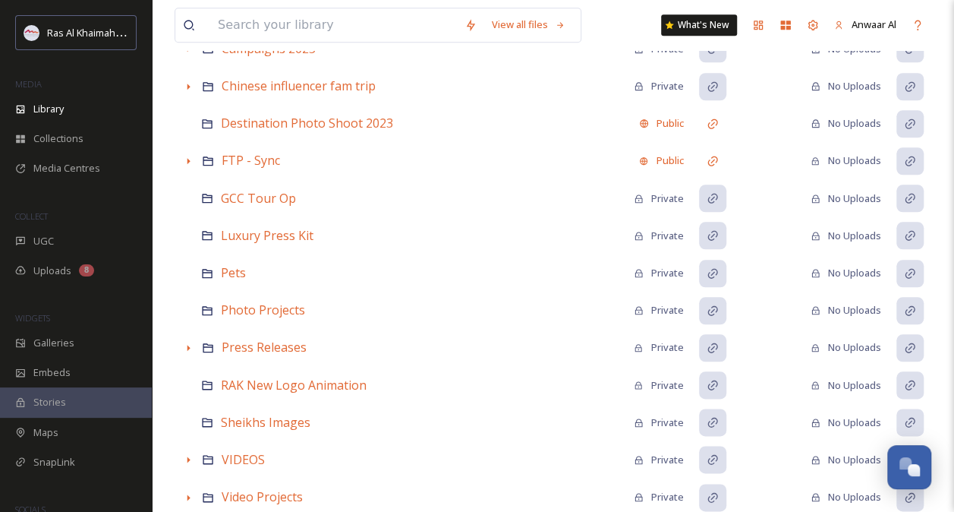
scroll to position [697, 0]
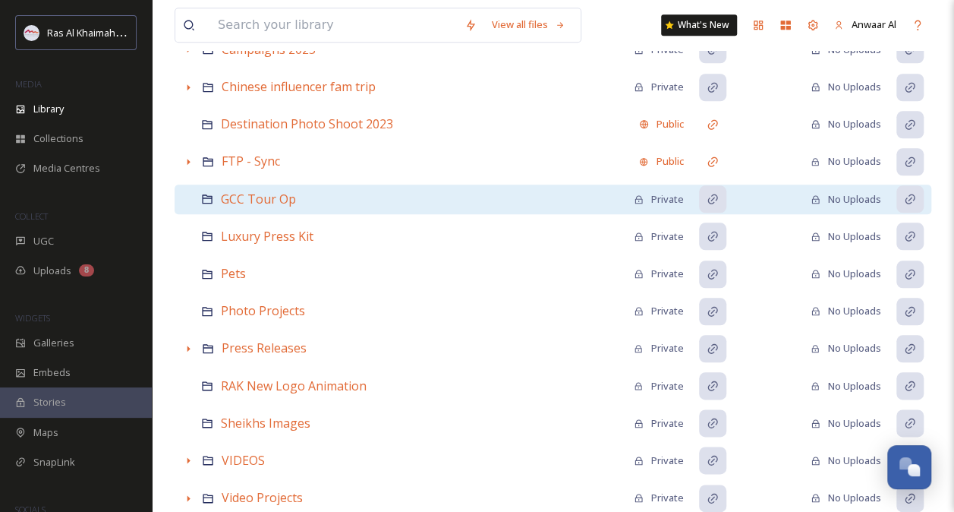
drag, startPoint x: 237, startPoint y: 188, endPoint x: 213, endPoint y: 196, distance: 25.5
click at [213, 196] on icon at bounding box center [207, 199] width 12 height 12
click at [240, 194] on span "GCC Tour Op" at bounding box center [258, 199] width 75 height 17
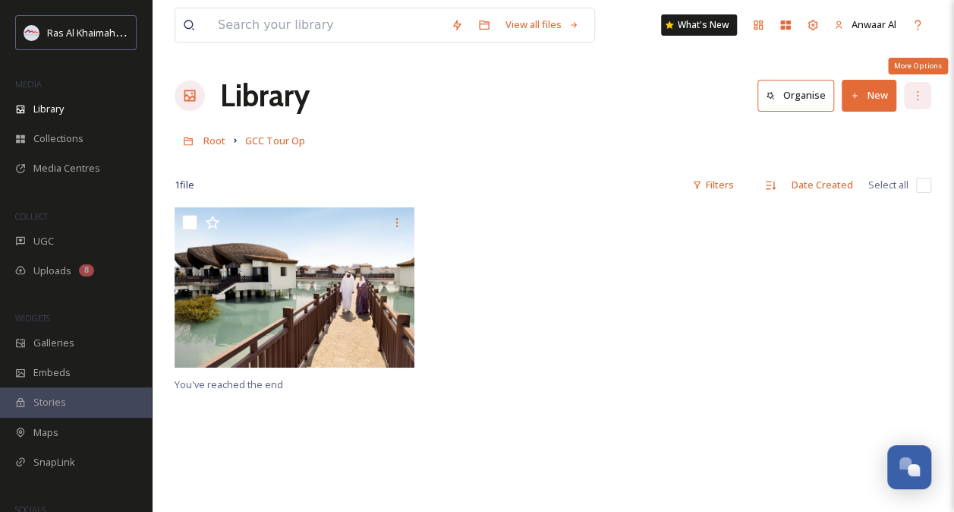
click at [911, 96] on div "More Options" at bounding box center [917, 95] width 27 height 27
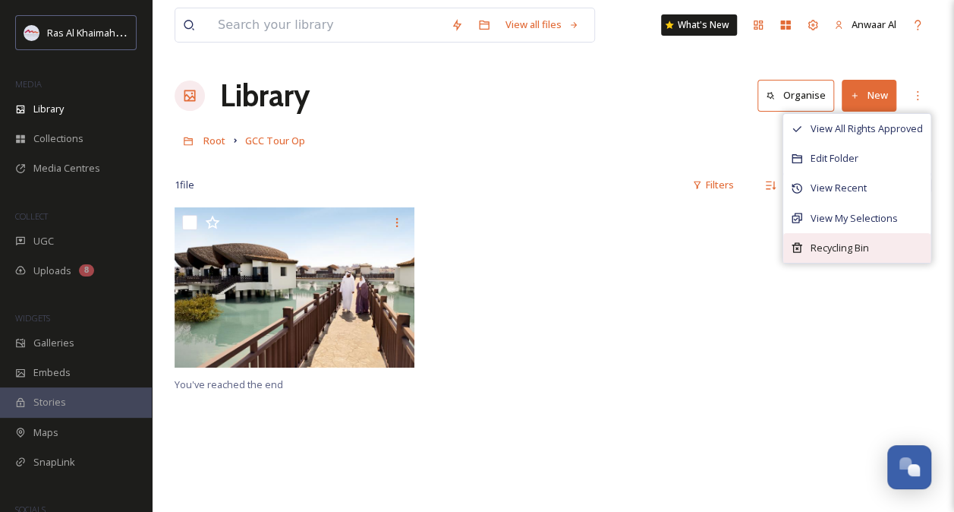
click at [869, 241] on span "Recycling Bin" at bounding box center [840, 248] width 58 height 14
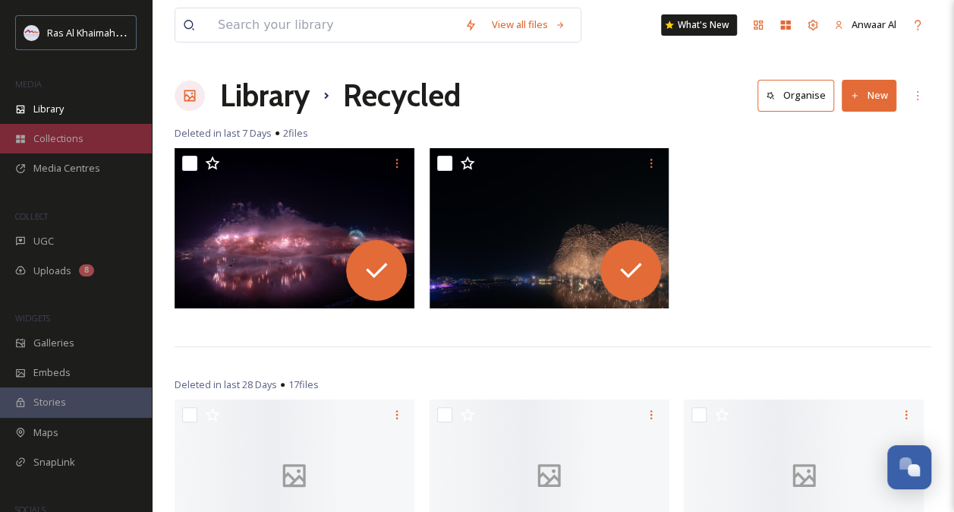
click at [59, 138] on span "Collections" at bounding box center [58, 138] width 50 height 14
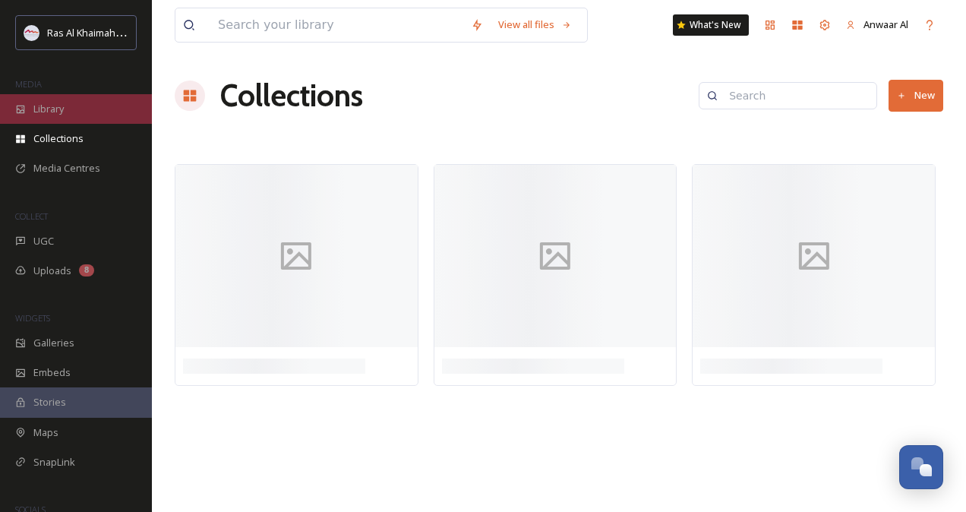
click at [58, 108] on span "Library" at bounding box center [48, 109] width 30 height 14
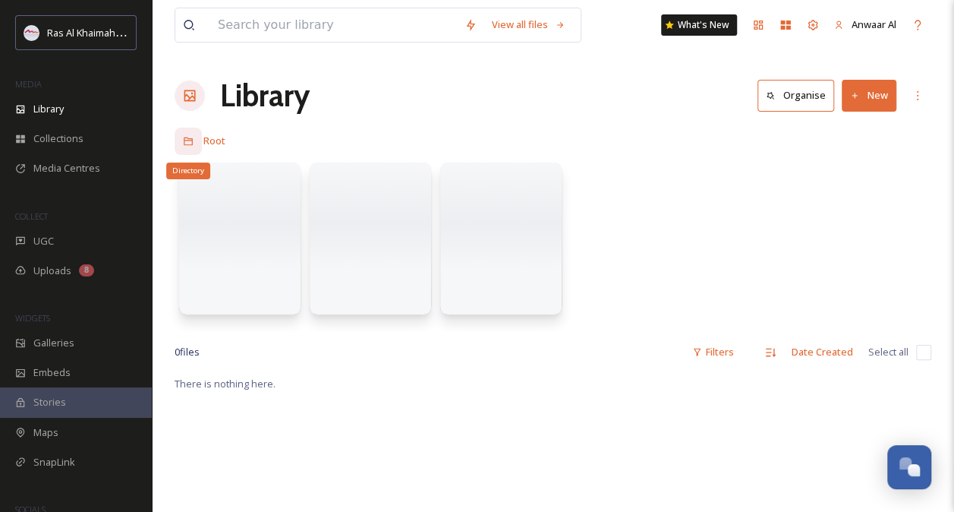
click at [184, 138] on icon at bounding box center [188, 141] width 9 height 8
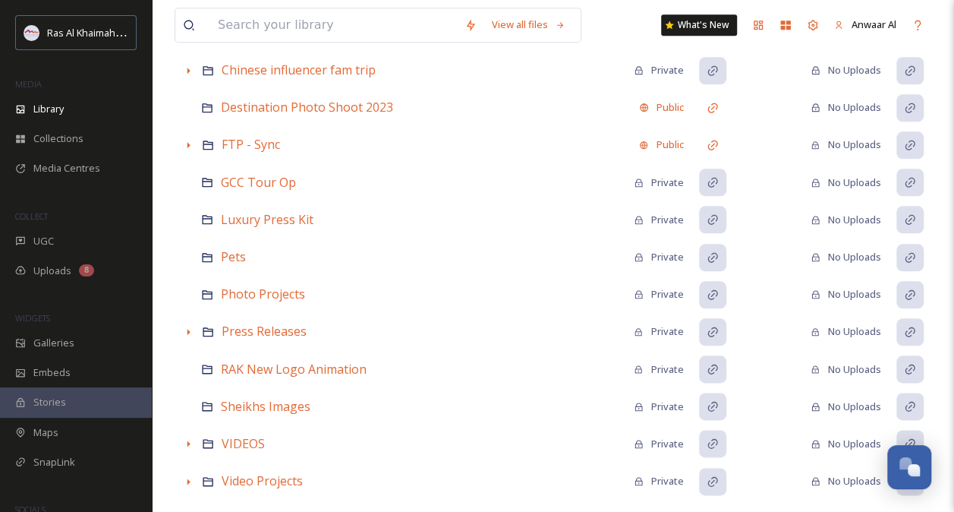
scroll to position [716, 0]
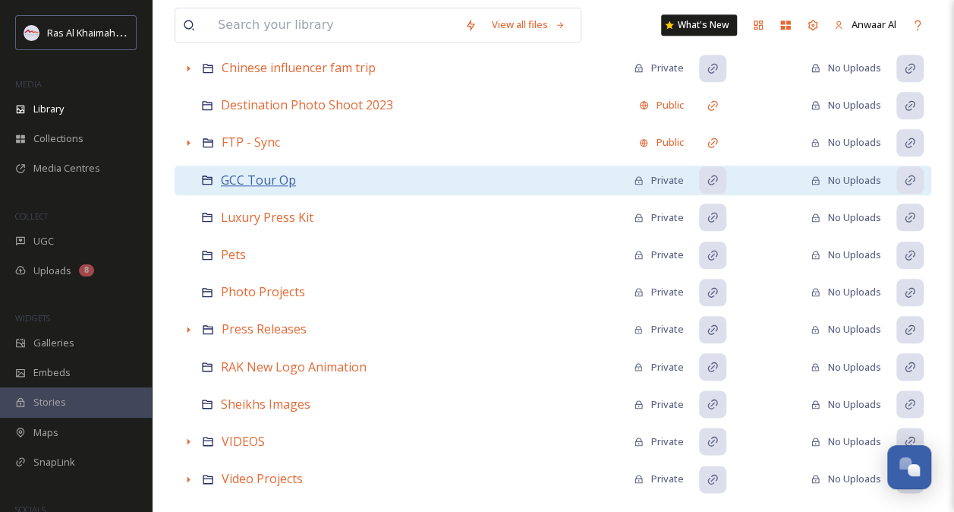
click at [275, 173] on span "GCC Tour Op" at bounding box center [258, 180] width 75 height 17
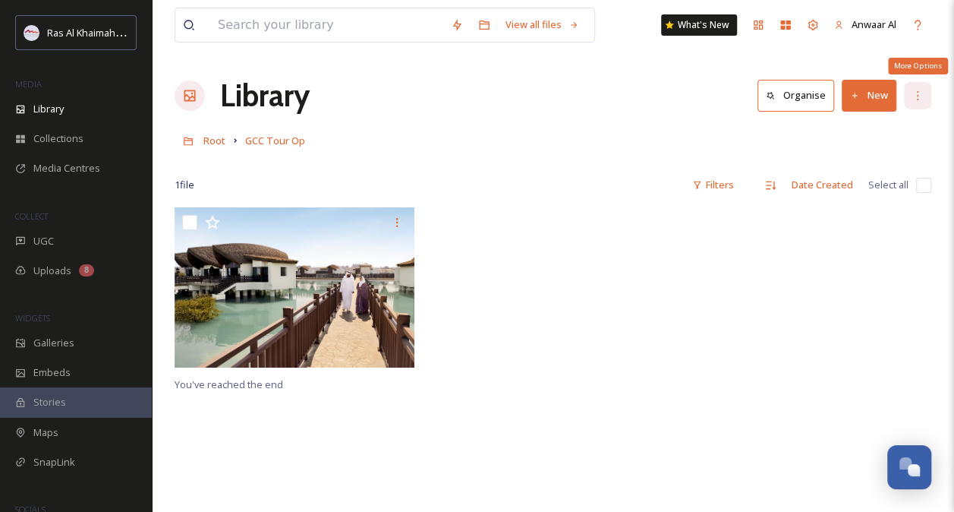
click at [913, 93] on icon at bounding box center [918, 96] width 12 height 12
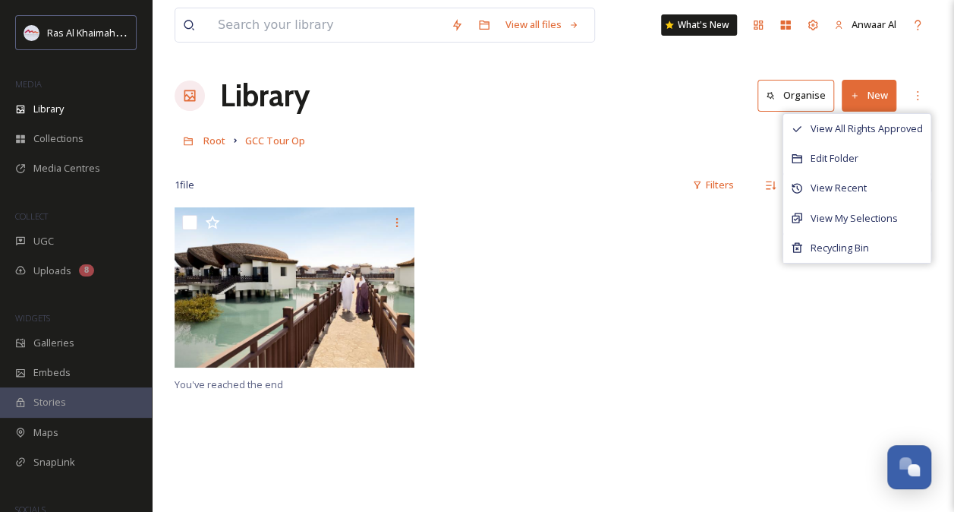
click at [715, 267] on div at bounding box center [808, 291] width 248 height 168
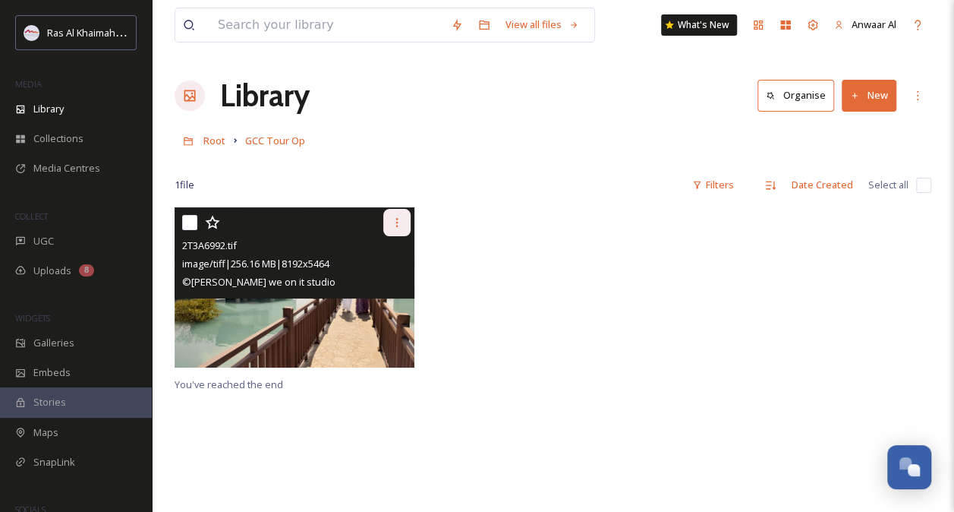
click at [400, 222] on icon at bounding box center [397, 222] width 12 height 12
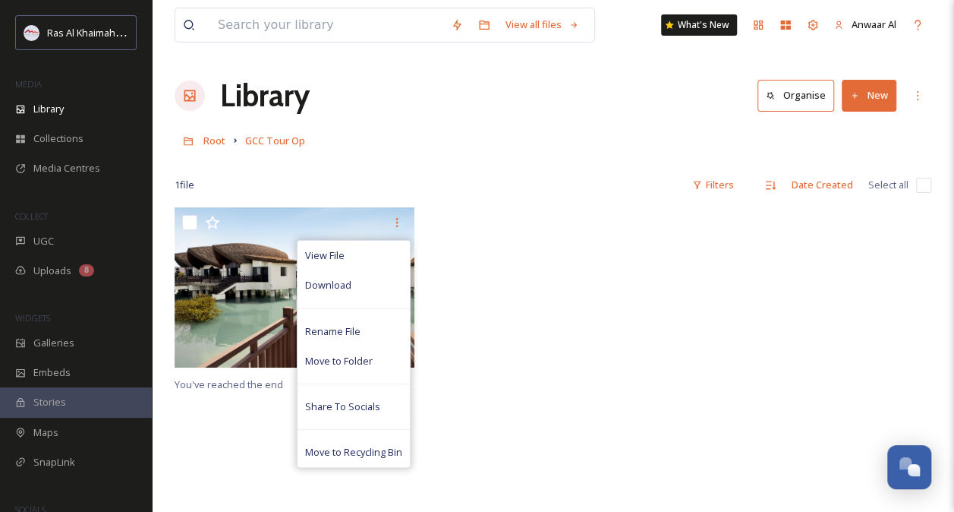
click at [605, 279] on div at bounding box center [554, 291] width 248 height 168
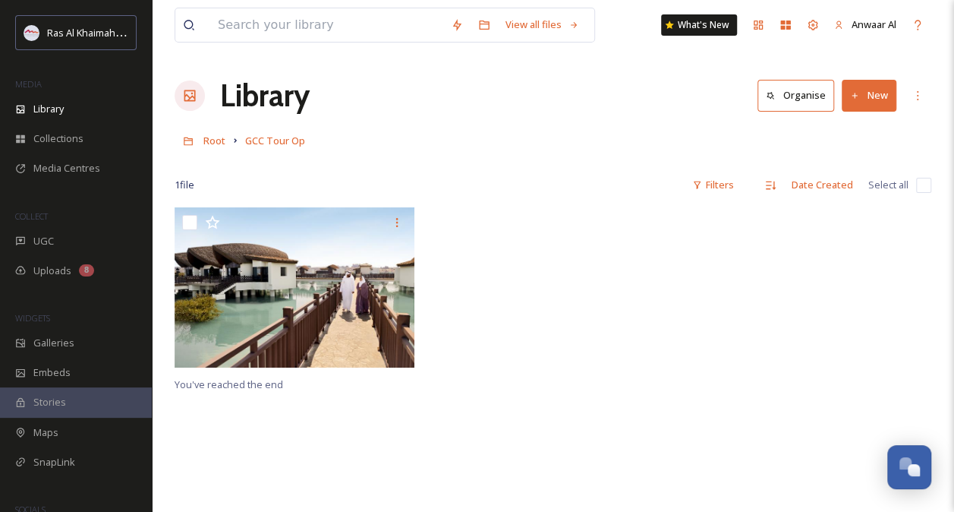
click at [920, 181] on input "checkbox" at bounding box center [923, 185] width 15 height 15
checkbox input "true"
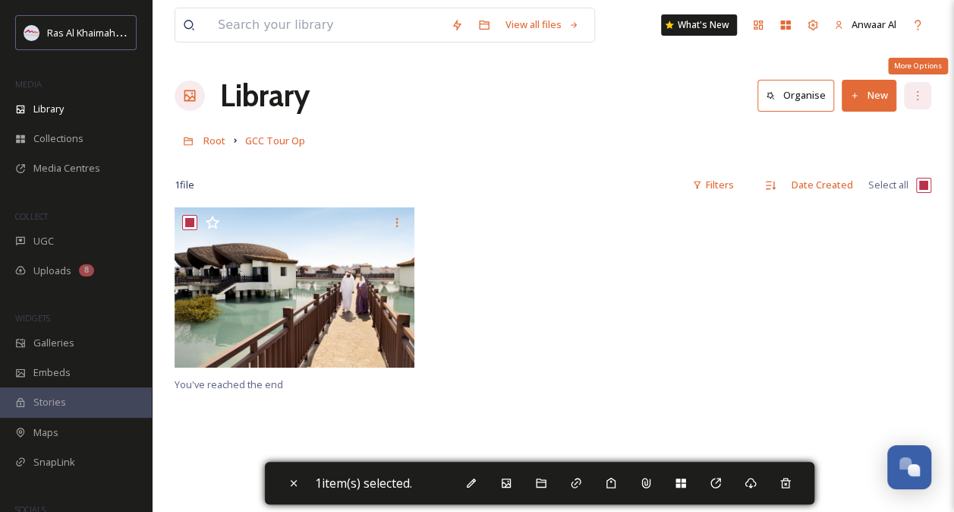
click at [916, 90] on icon at bounding box center [918, 96] width 12 height 12
click at [654, 260] on div at bounding box center [554, 291] width 248 height 168
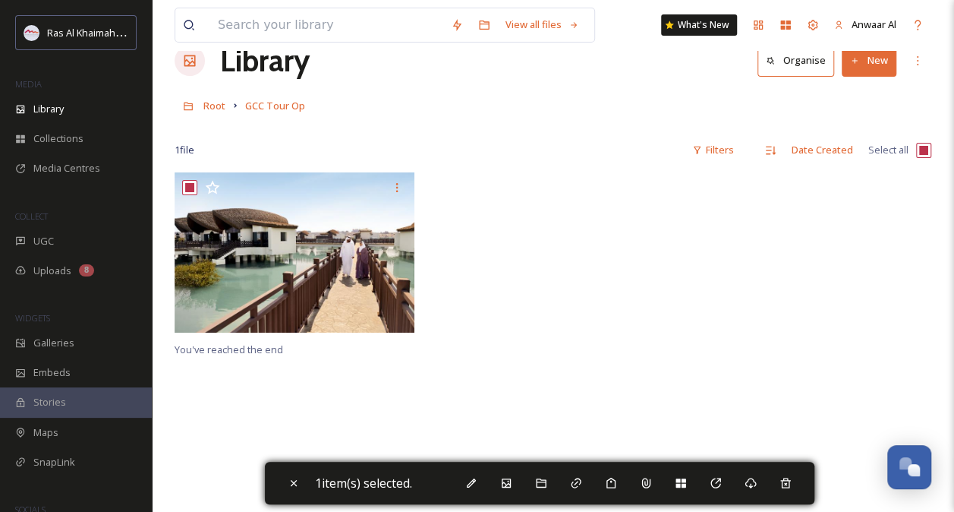
scroll to position [34, 0]
click at [911, 66] on div "More Options" at bounding box center [917, 61] width 27 height 27
click at [792, 477] on icon at bounding box center [786, 483] width 12 height 12
checkbox input "false"
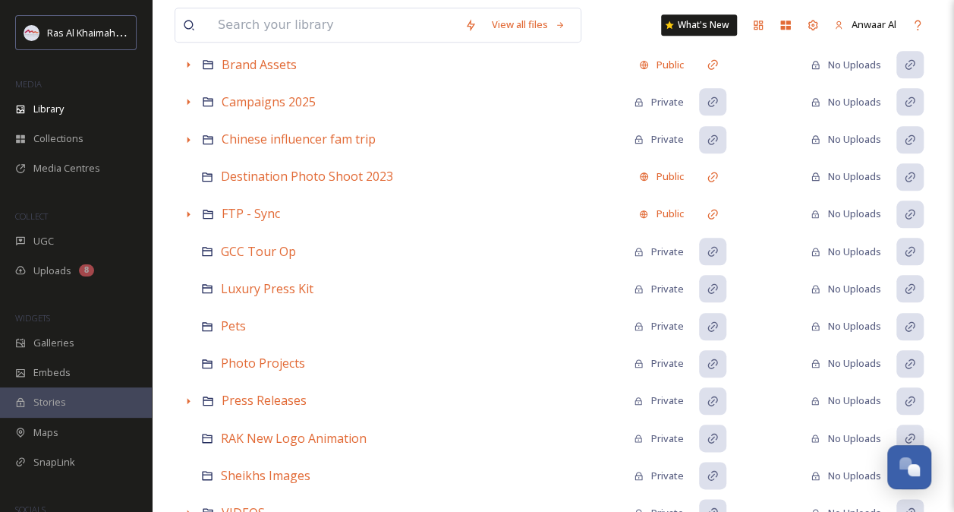
scroll to position [645, 0]
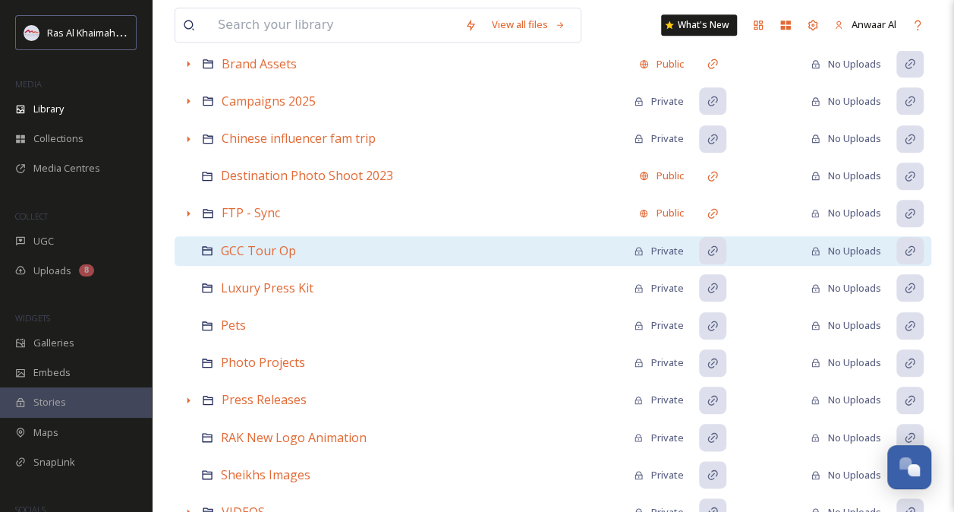
drag, startPoint x: 212, startPoint y: 242, endPoint x: 197, endPoint y: 244, distance: 14.6
click at [197, 244] on div "GCC Tour Op Private No Uploads" at bounding box center [553, 251] width 757 height 30
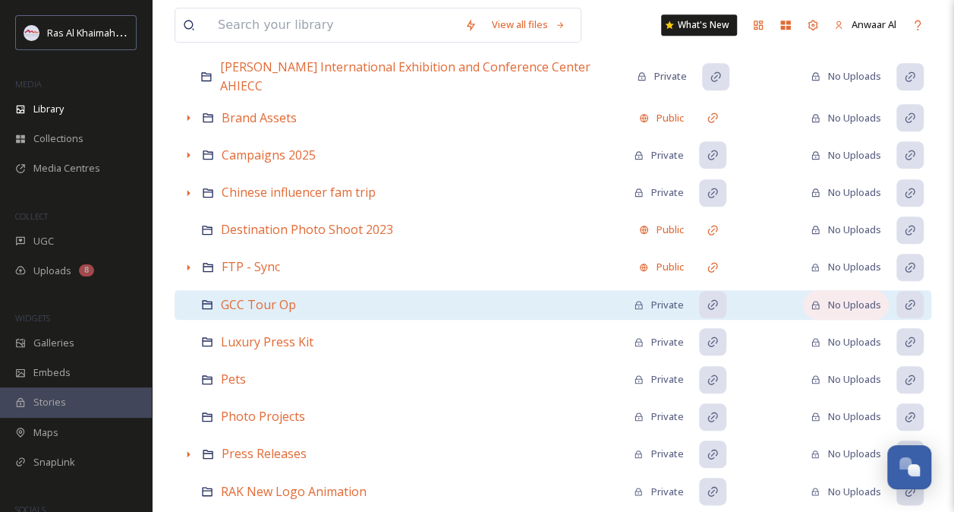
scroll to position [592, 0]
click at [841, 297] on div "No Uploads" at bounding box center [846, 304] width 71 height 14
click at [828, 294] on div "External Uploads" at bounding box center [833, 304] width 111 height 30
click at [828, 297] on div "No Uploads" at bounding box center [846, 304] width 71 height 14
click at [815, 295] on div "External Uploads" at bounding box center [833, 304] width 111 height 30
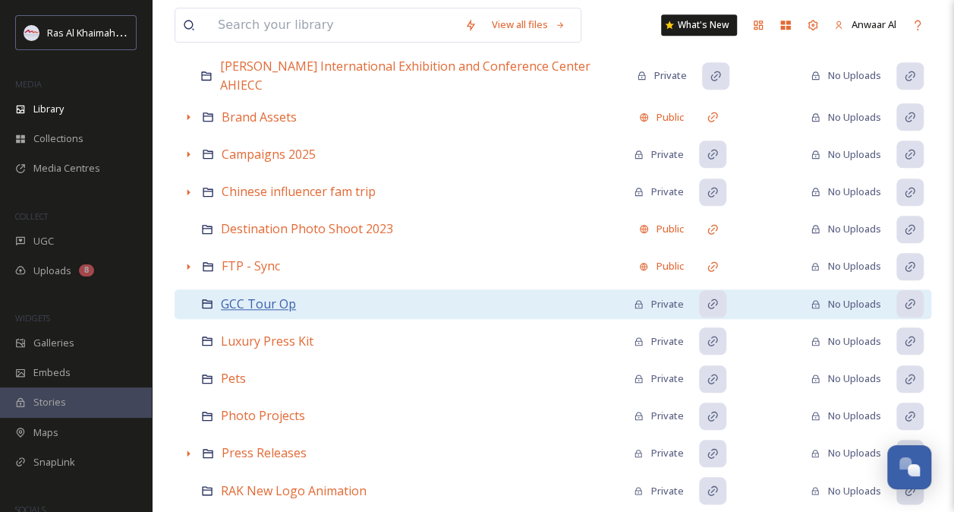
drag, startPoint x: 270, startPoint y: 295, endPoint x: 251, endPoint y: 294, distance: 18.2
click at [251, 295] on span "GCC Tour Op" at bounding box center [258, 303] width 75 height 17
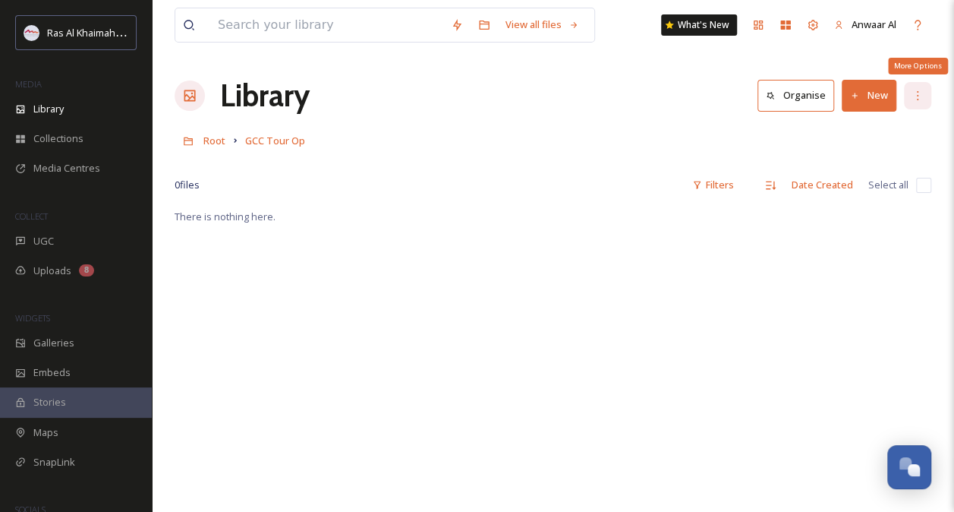
click at [913, 88] on div "More Options" at bounding box center [917, 95] width 27 height 27
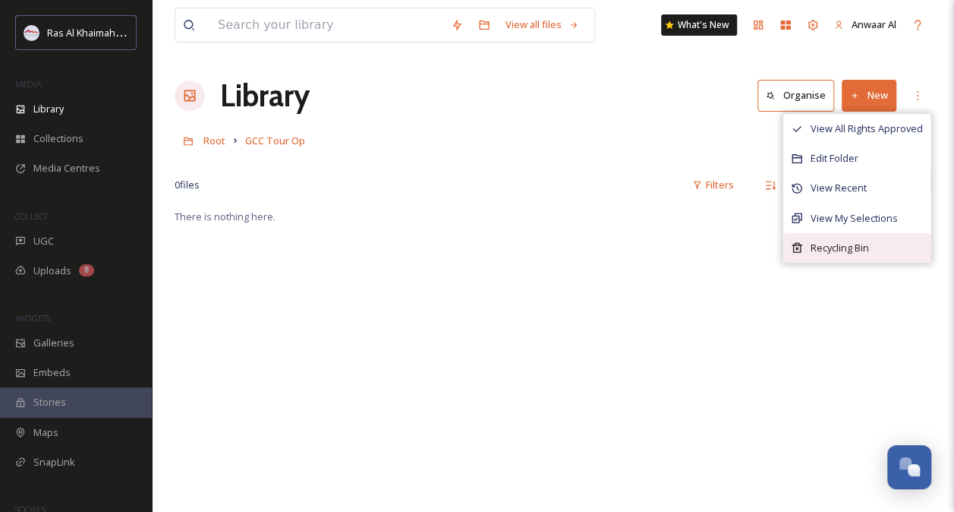
click at [844, 247] on span "Recycling Bin" at bounding box center [840, 248] width 58 height 14
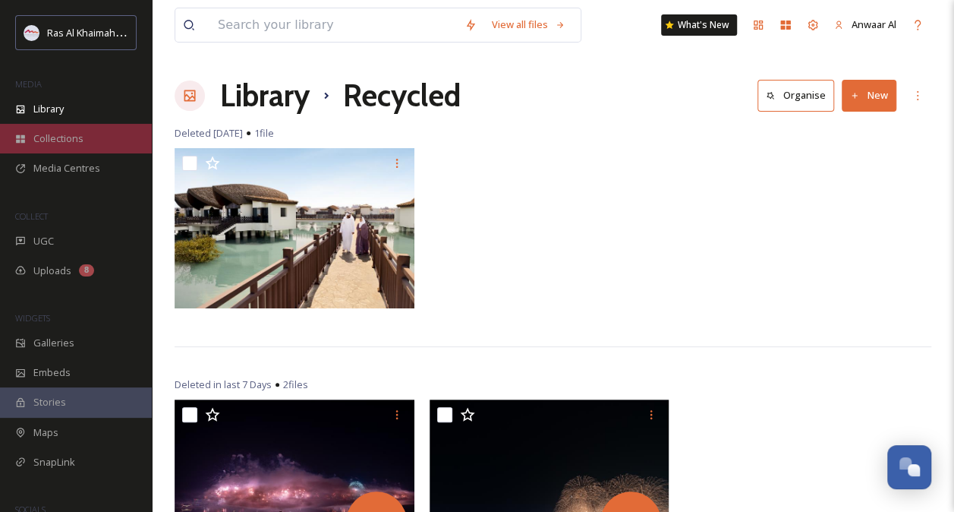
click at [66, 134] on span "Collections" at bounding box center [58, 138] width 50 height 14
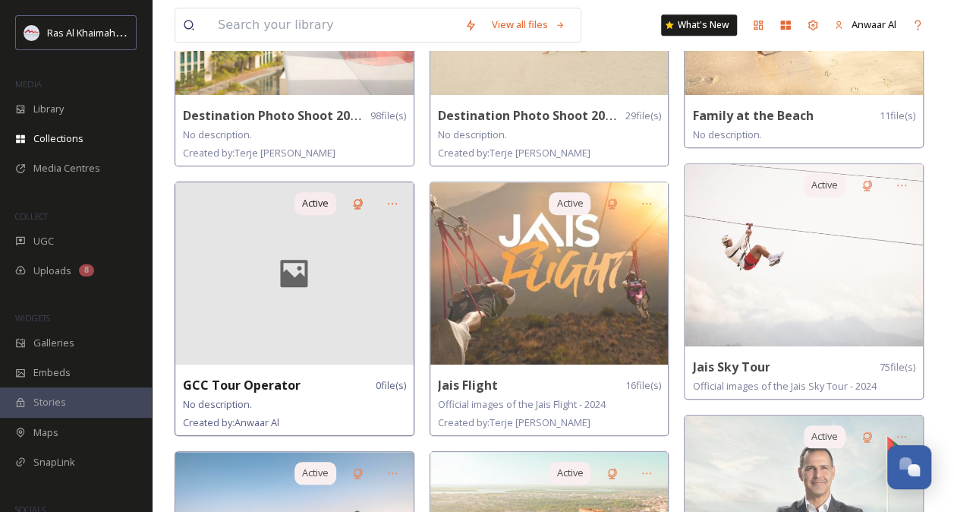
scroll to position [537, 0]
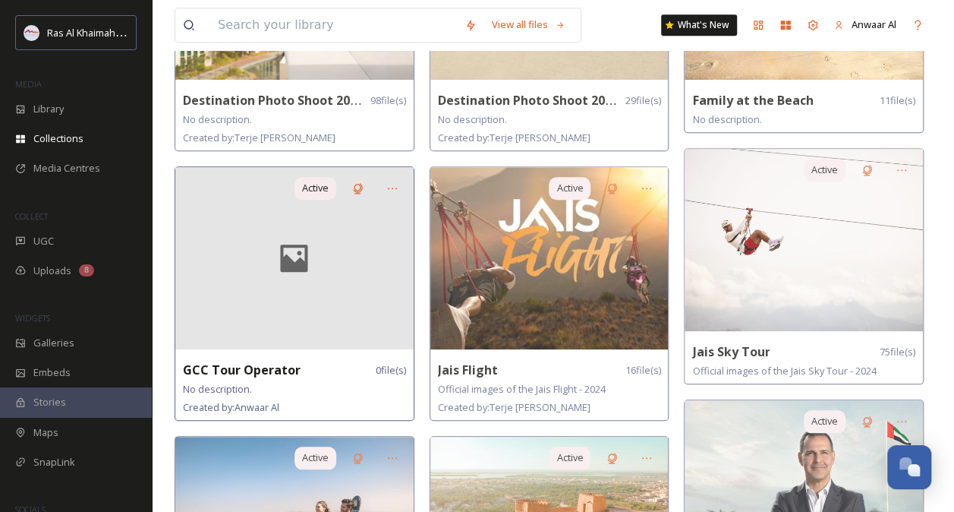
click at [343, 268] on div at bounding box center [294, 258] width 238 height 182
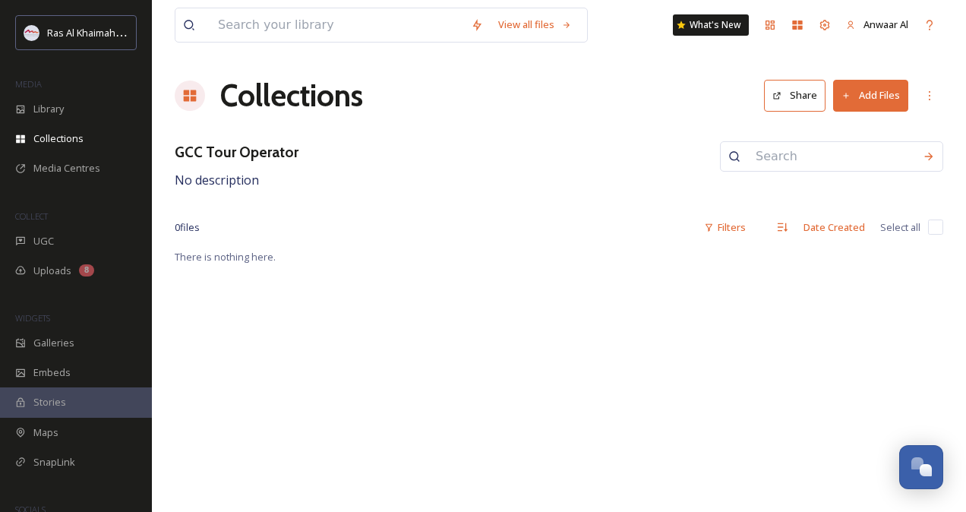
click at [861, 85] on button "Add Files" at bounding box center [870, 95] width 75 height 31
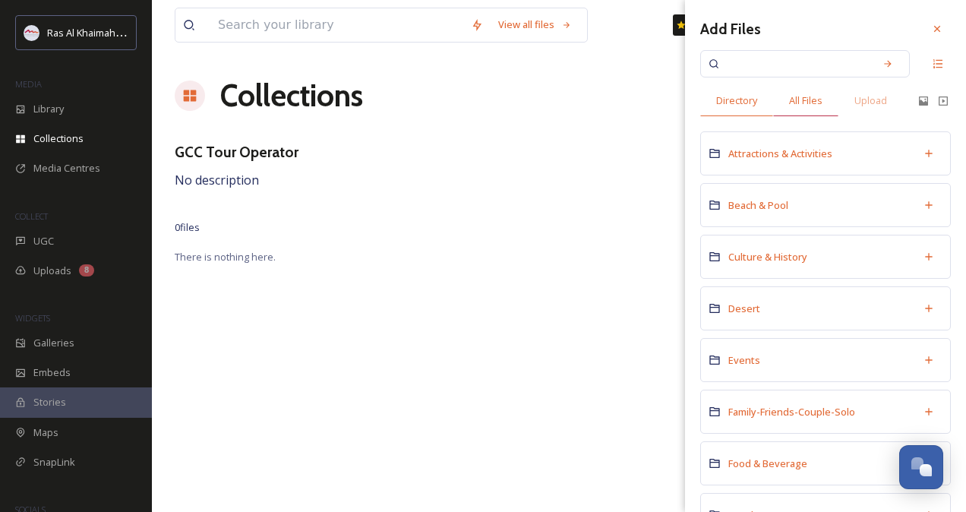
click at [805, 94] on span "All Files" at bounding box center [805, 100] width 33 height 14
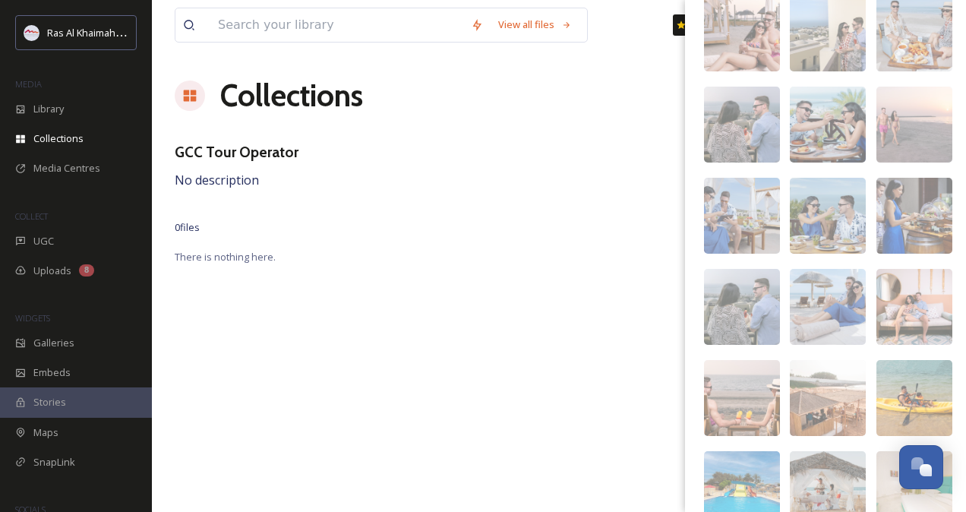
scroll to position [750, 0]
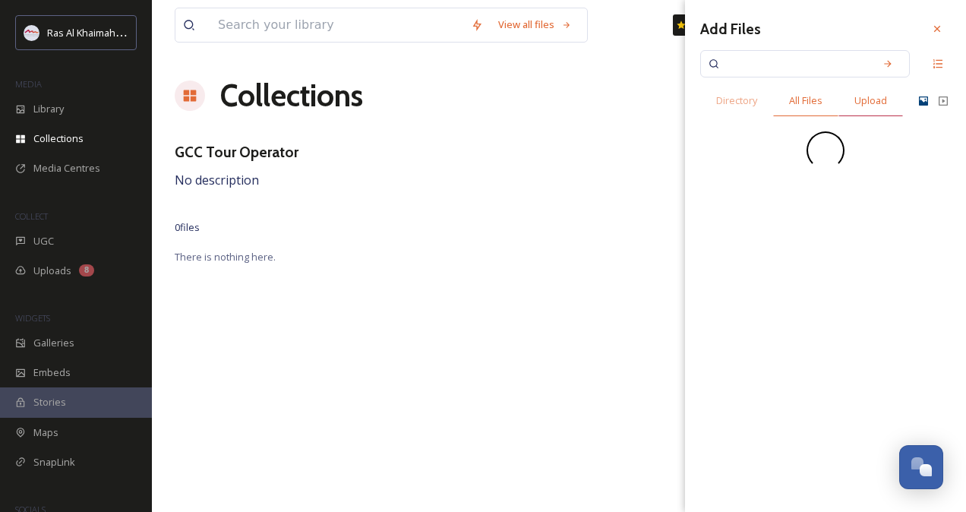
scroll to position [0, 0]
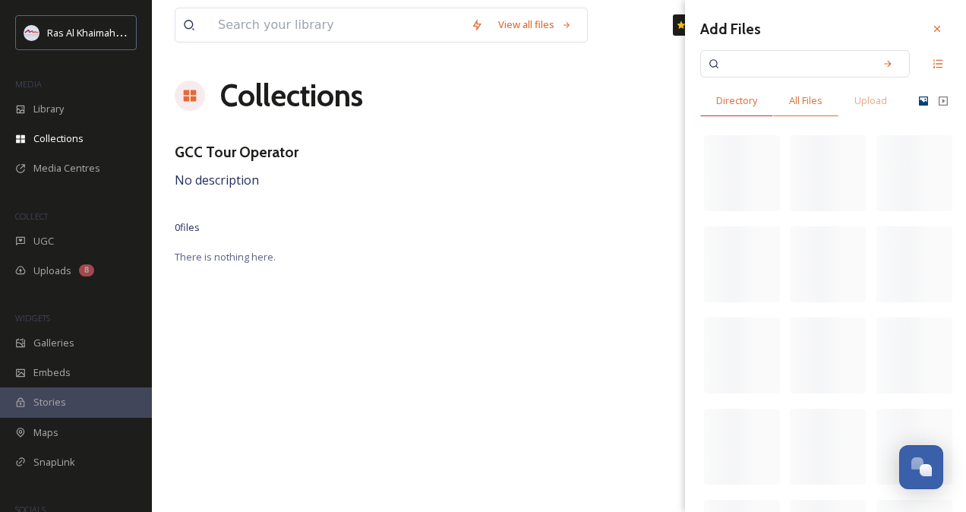
click at [740, 104] on span "Directory" at bounding box center [736, 100] width 41 height 14
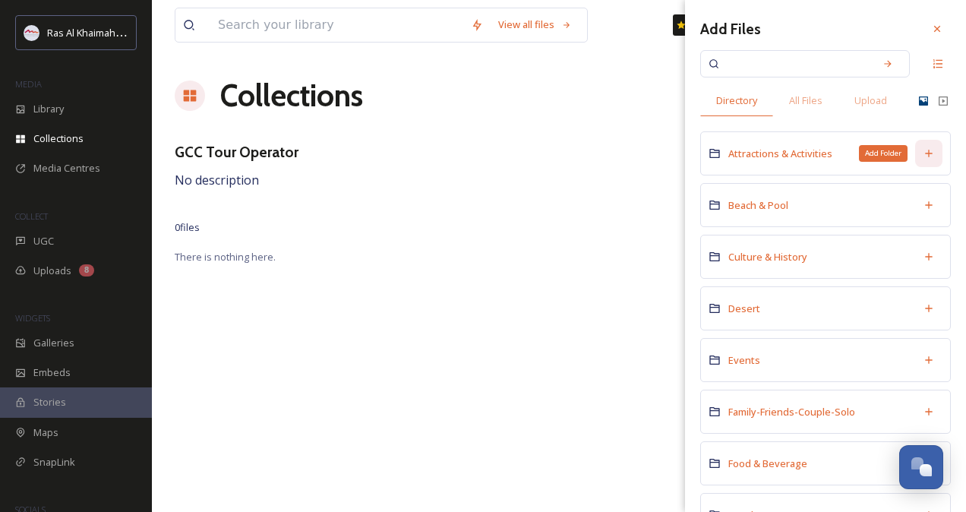
click at [922, 152] on icon at bounding box center [928, 153] width 12 height 12
click at [793, 154] on span "Attractions & Activities" at bounding box center [780, 154] width 104 height 14
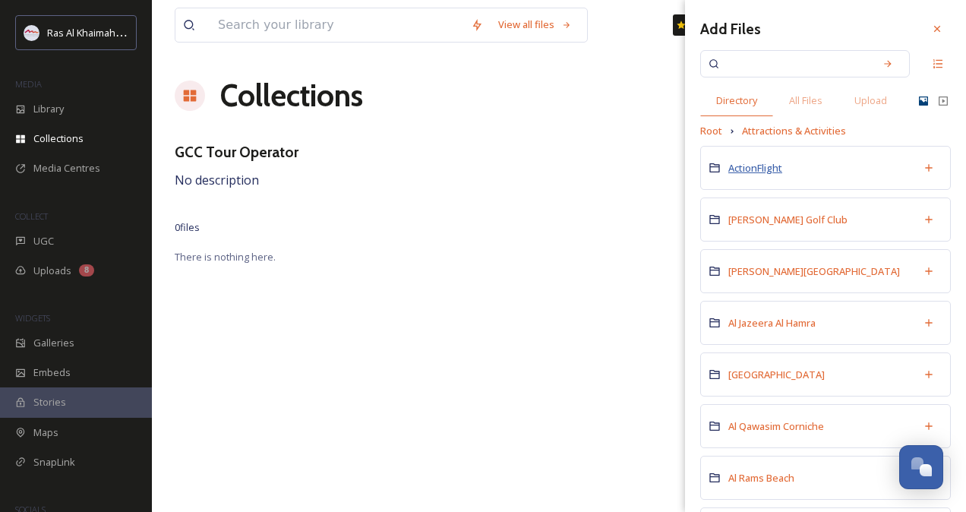
click at [746, 164] on span "ActionFlight" at bounding box center [755, 168] width 54 height 14
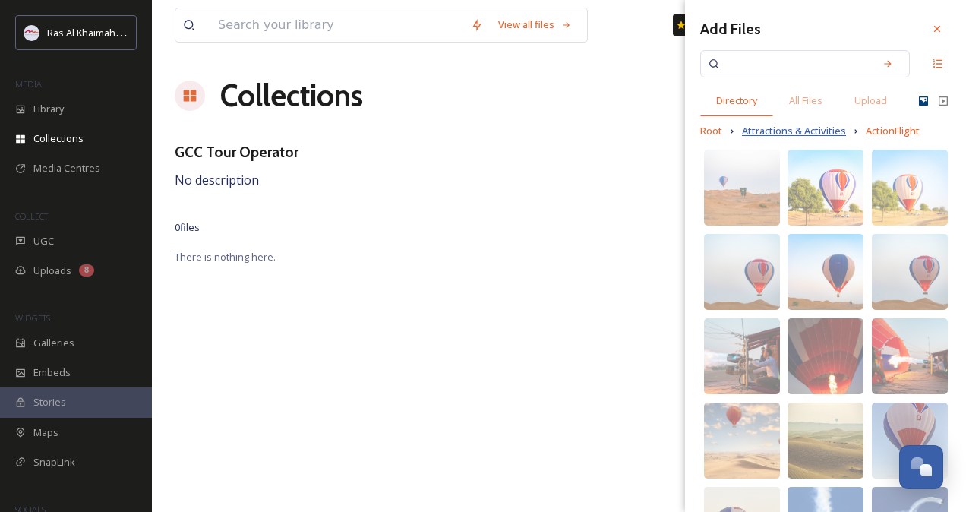
click at [751, 126] on span "Attractions & Activities" at bounding box center [794, 131] width 104 height 14
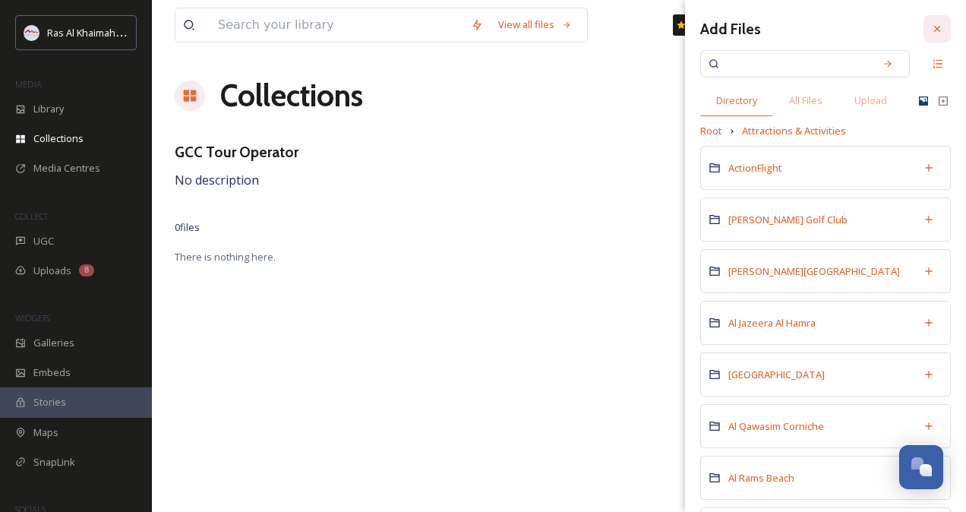
click at [932, 33] on div at bounding box center [936, 28] width 27 height 27
